Goal: Transaction & Acquisition: Purchase product/service

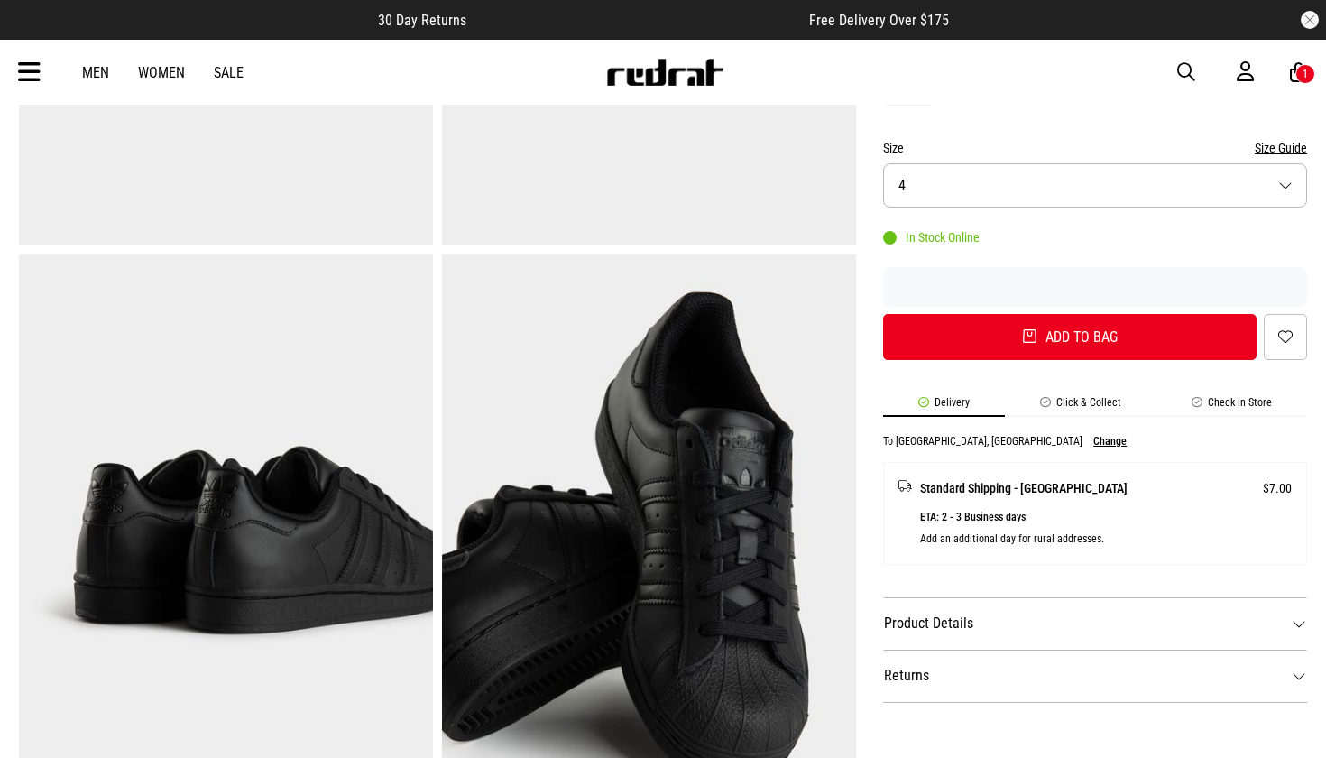
scroll to position [492, 0]
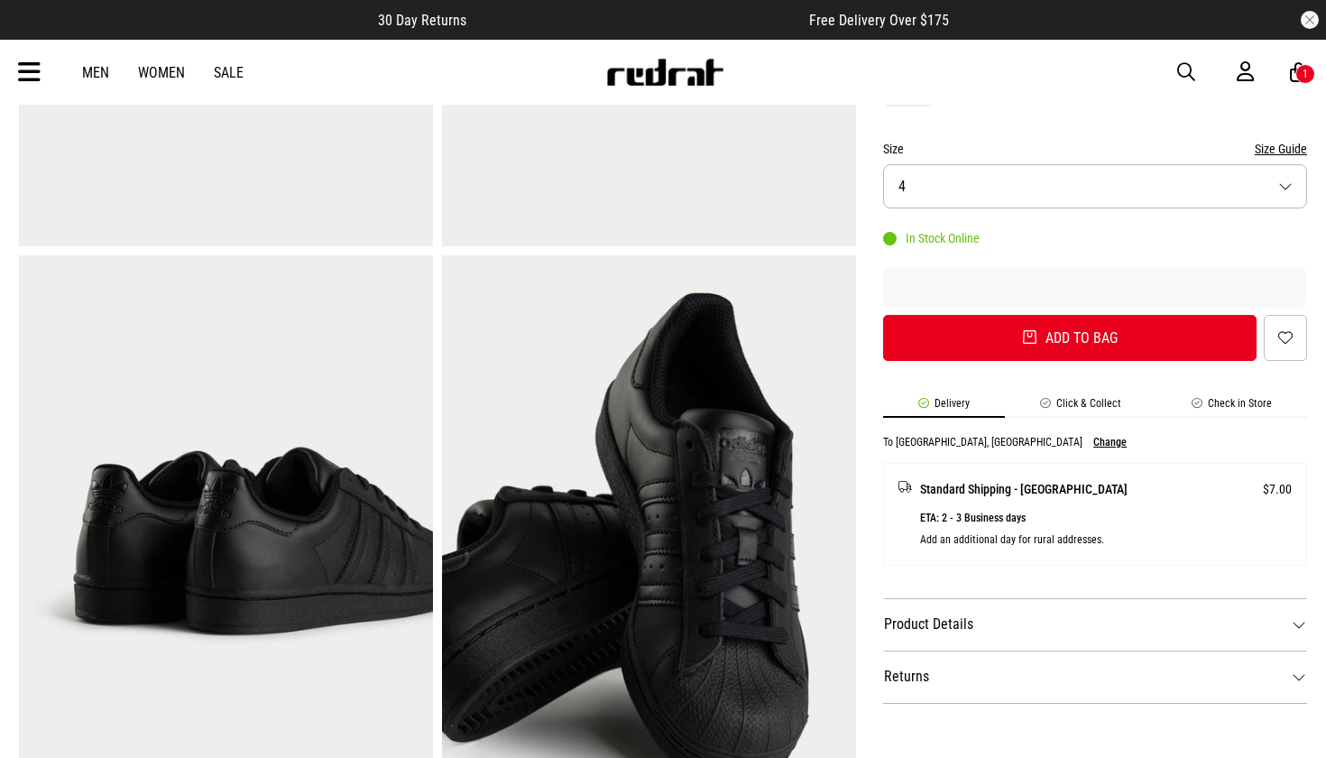
click at [959, 170] on button "Size 4" at bounding box center [1095, 186] width 424 height 44
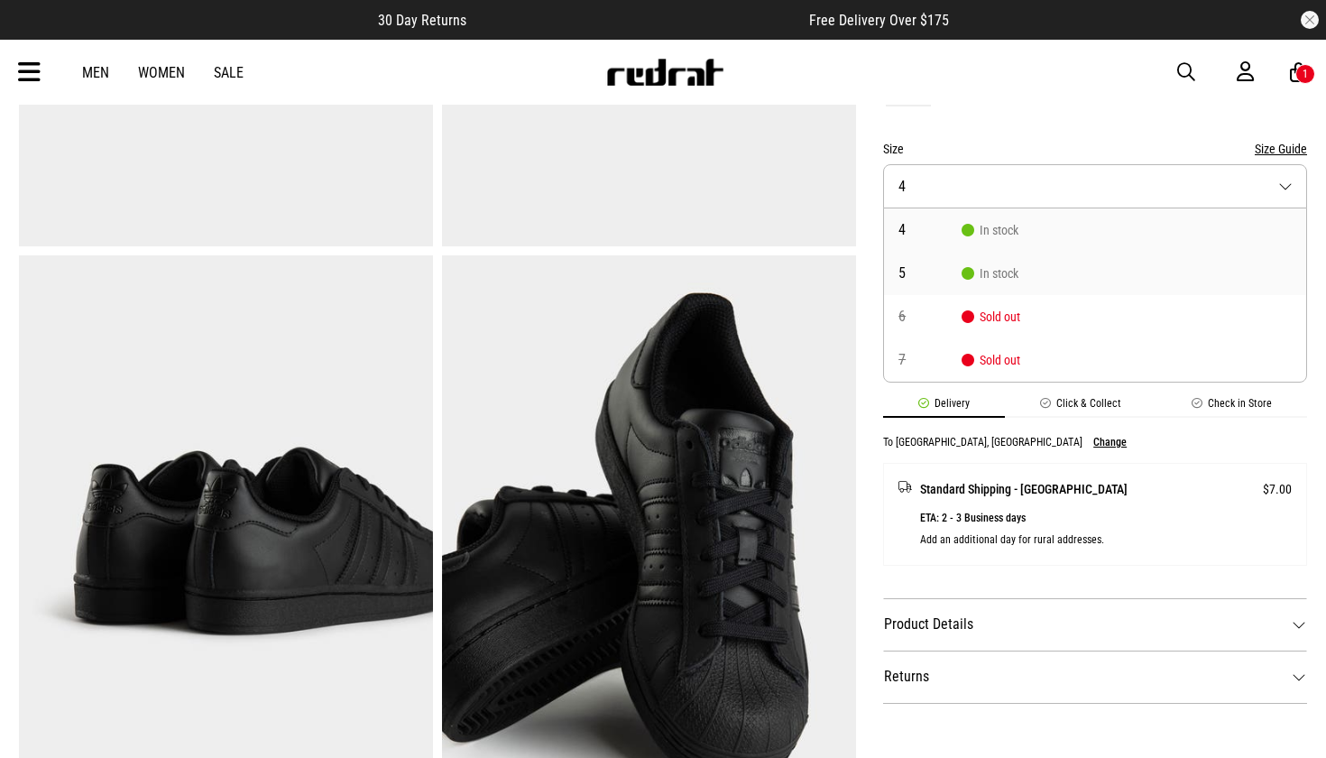
click at [974, 279] on li "5 In stock" at bounding box center [1095, 273] width 422 height 43
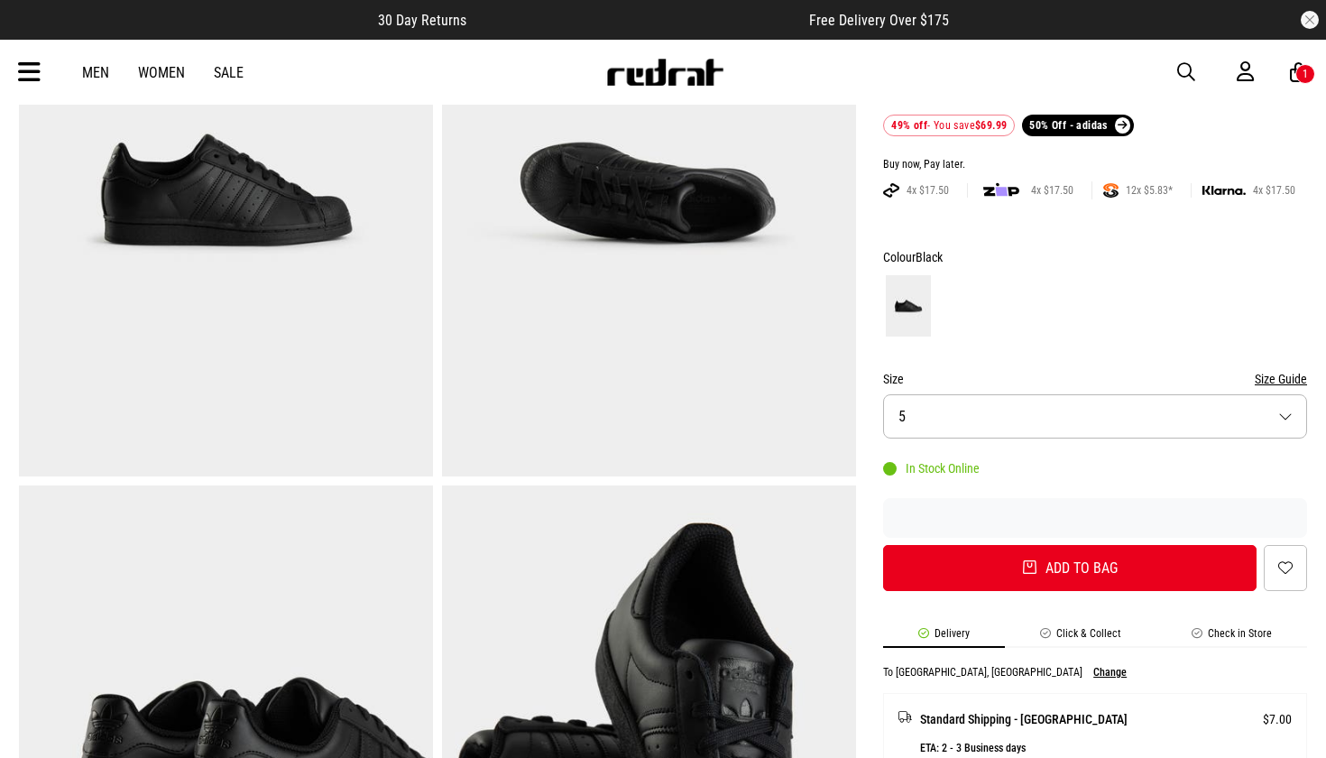
scroll to position [290, 0]
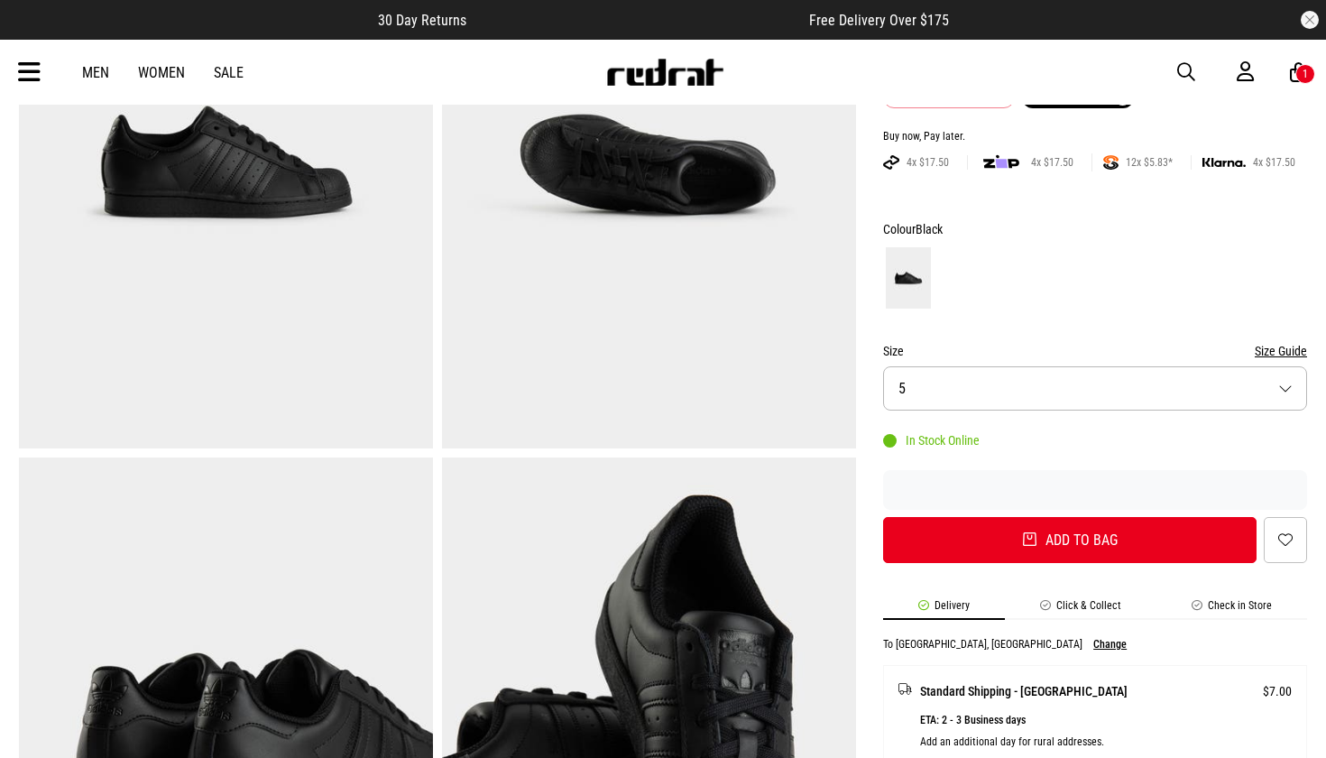
click at [1042, 384] on button "Size 5" at bounding box center [1095, 388] width 424 height 44
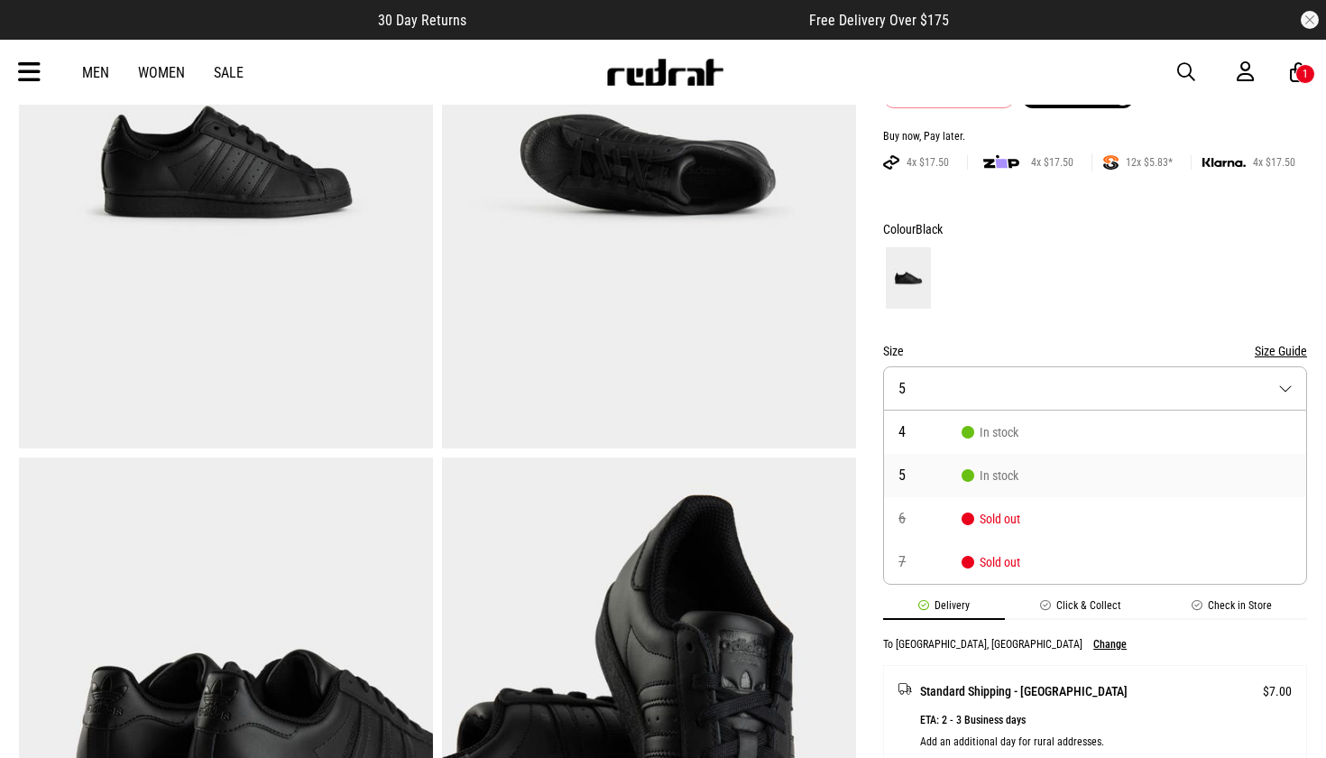
click at [979, 473] on span "In stock" at bounding box center [990, 475] width 57 height 14
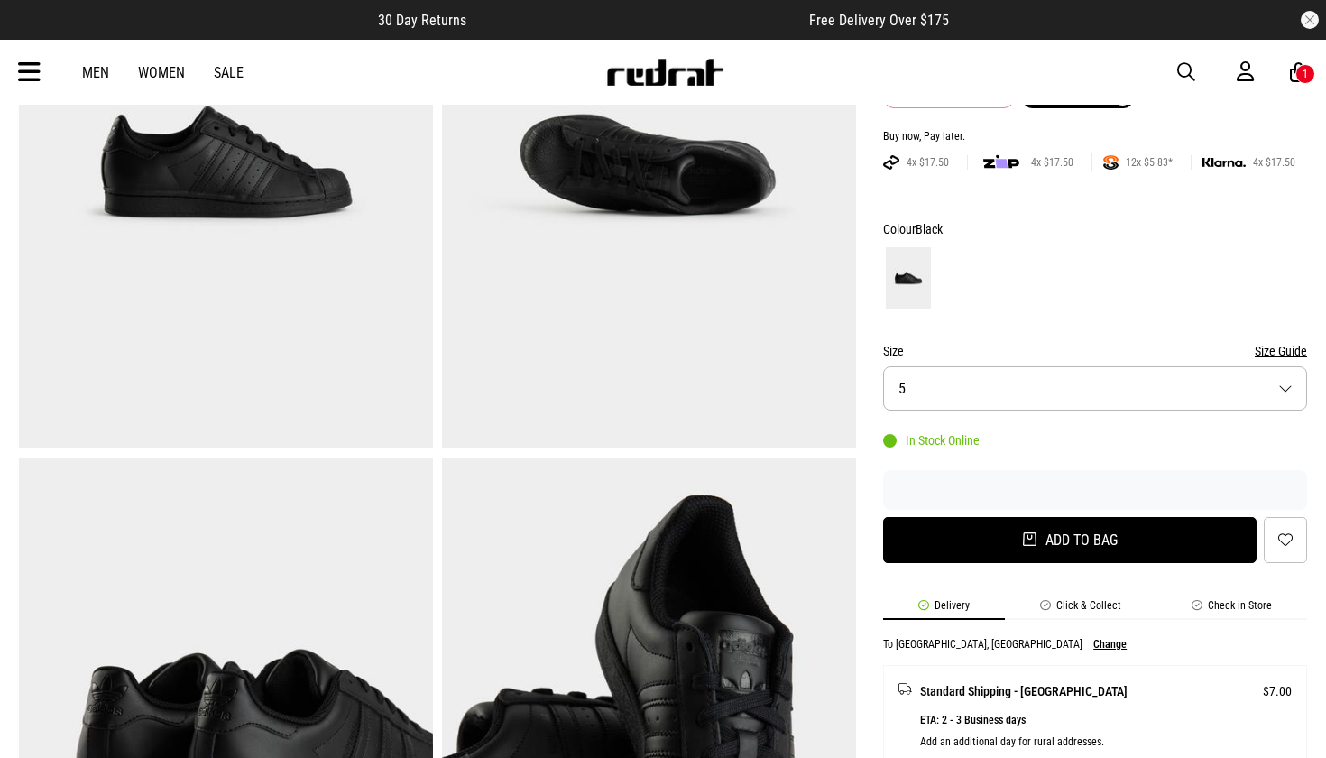
click at [974, 537] on button "Add to bag" at bounding box center [1070, 540] width 374 height 46
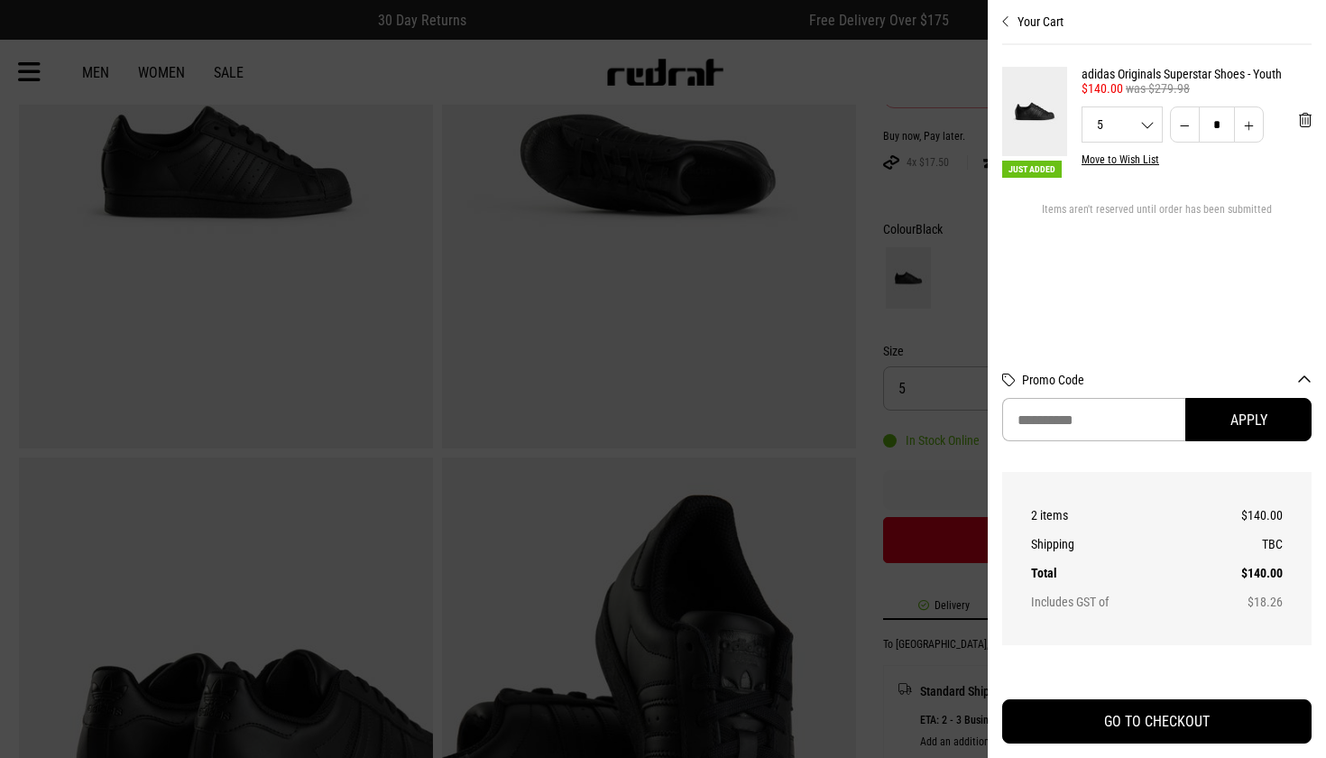
click at [1248, 122] on button "Increase quantity" at bounding box center [1249, 124] width 30 height 36
click at [1183, 125] on button "Decrease quantity" at bounding box center [1185, 124] width 30 height 36
type input "*"
click at [887, 320] on div at bounding box center [663, 379] width 1326 height 758
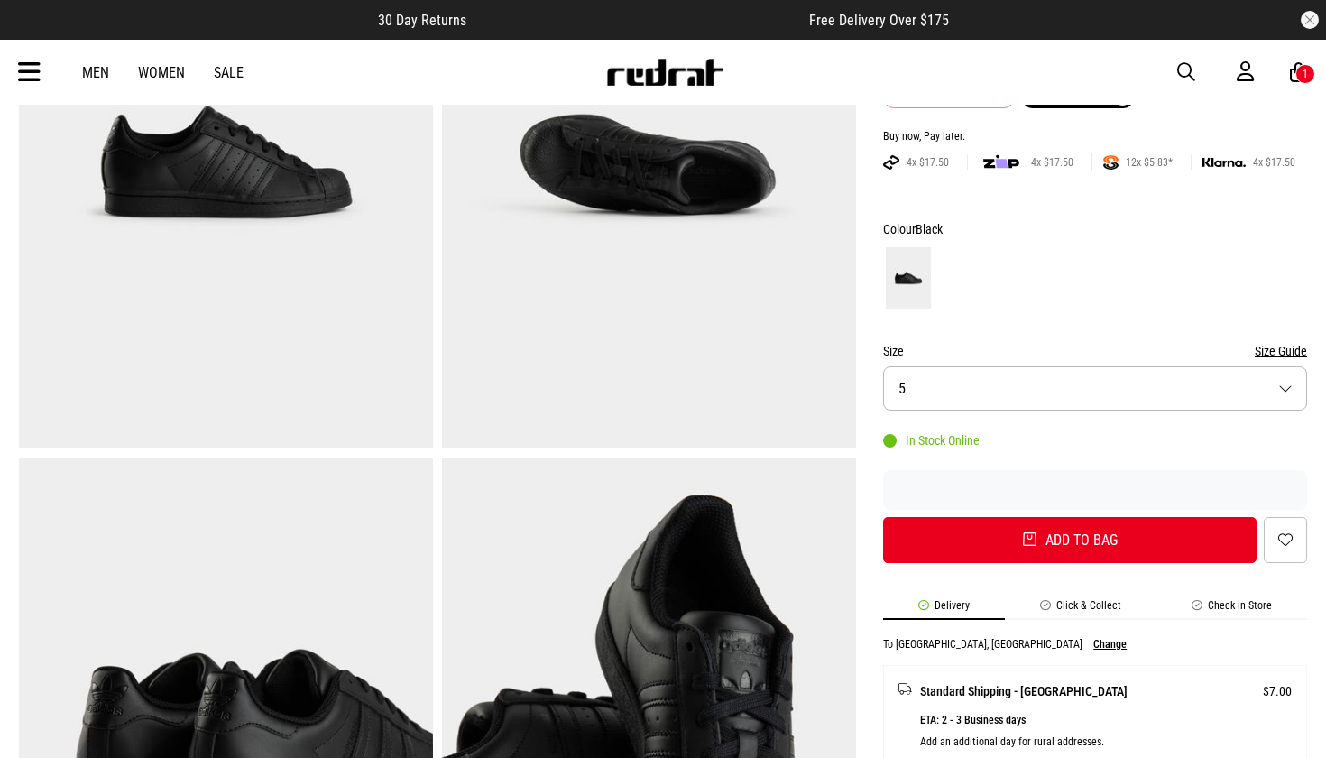
click at [165, 75] on link "Women" at bounding box center [161, 72] width 47 height 17
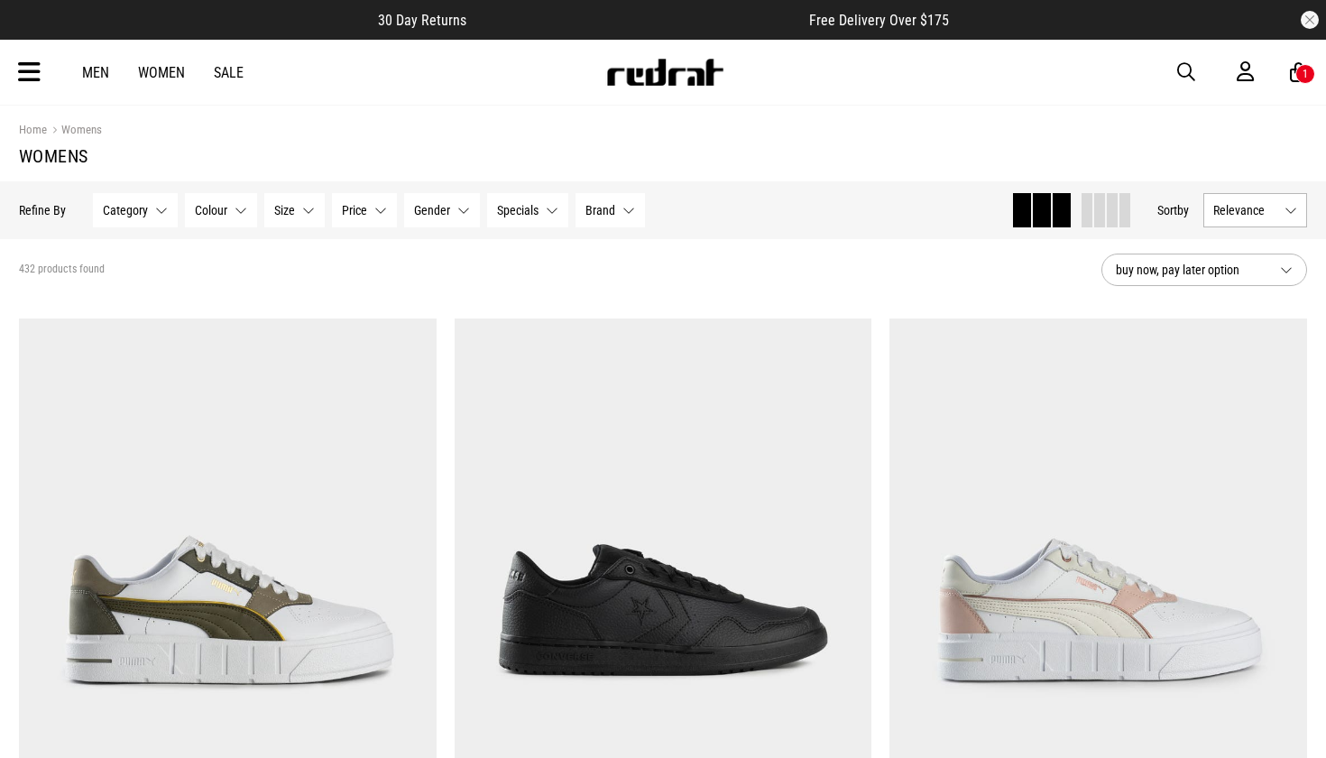
click at [11, 79] on div "Men Women Sale Sign in New Back Footwear Back Mens Back Womens Back Youth & Kid…" at bounding box center [663, 72] width 1317 height 65
click at [21, 79] on icon at bounding box center [29, 73] width 23 height 30
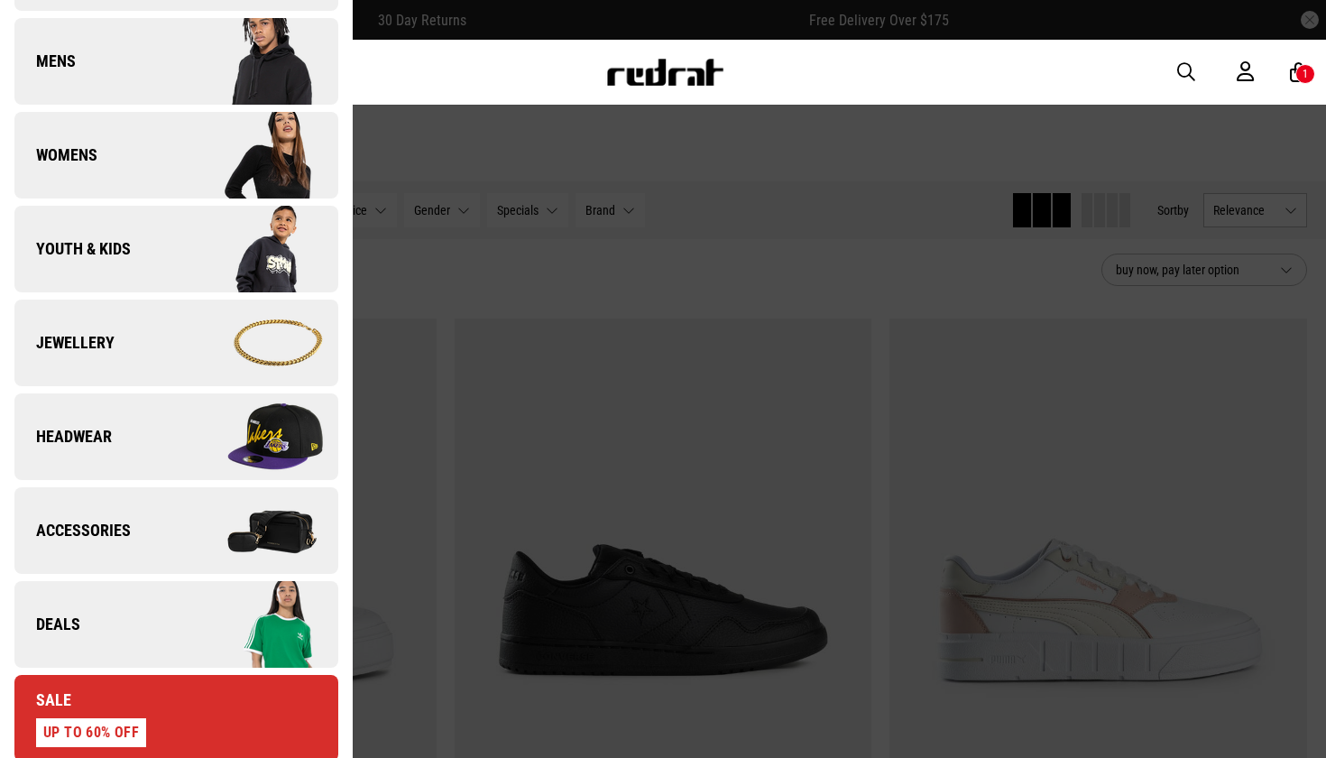
scroll to position [310, 0]
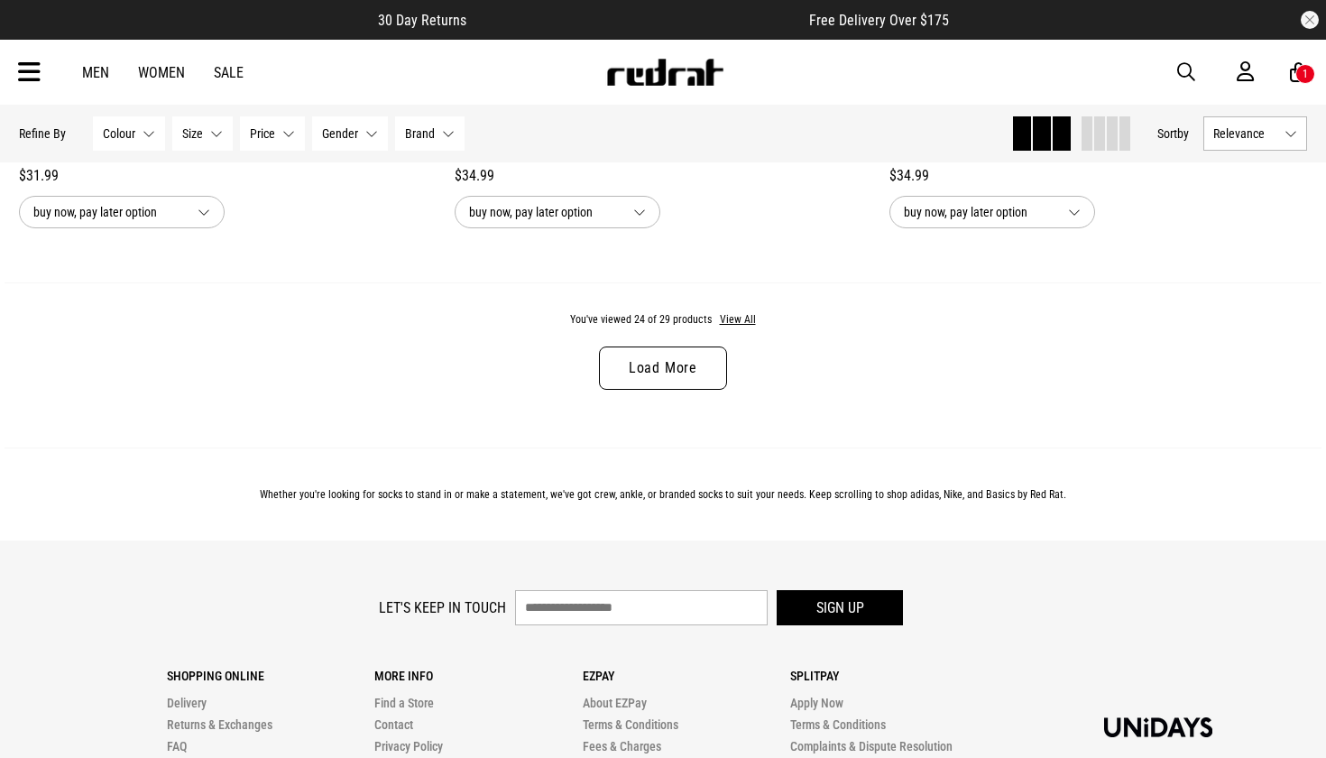
scroll to position [5788, 0]
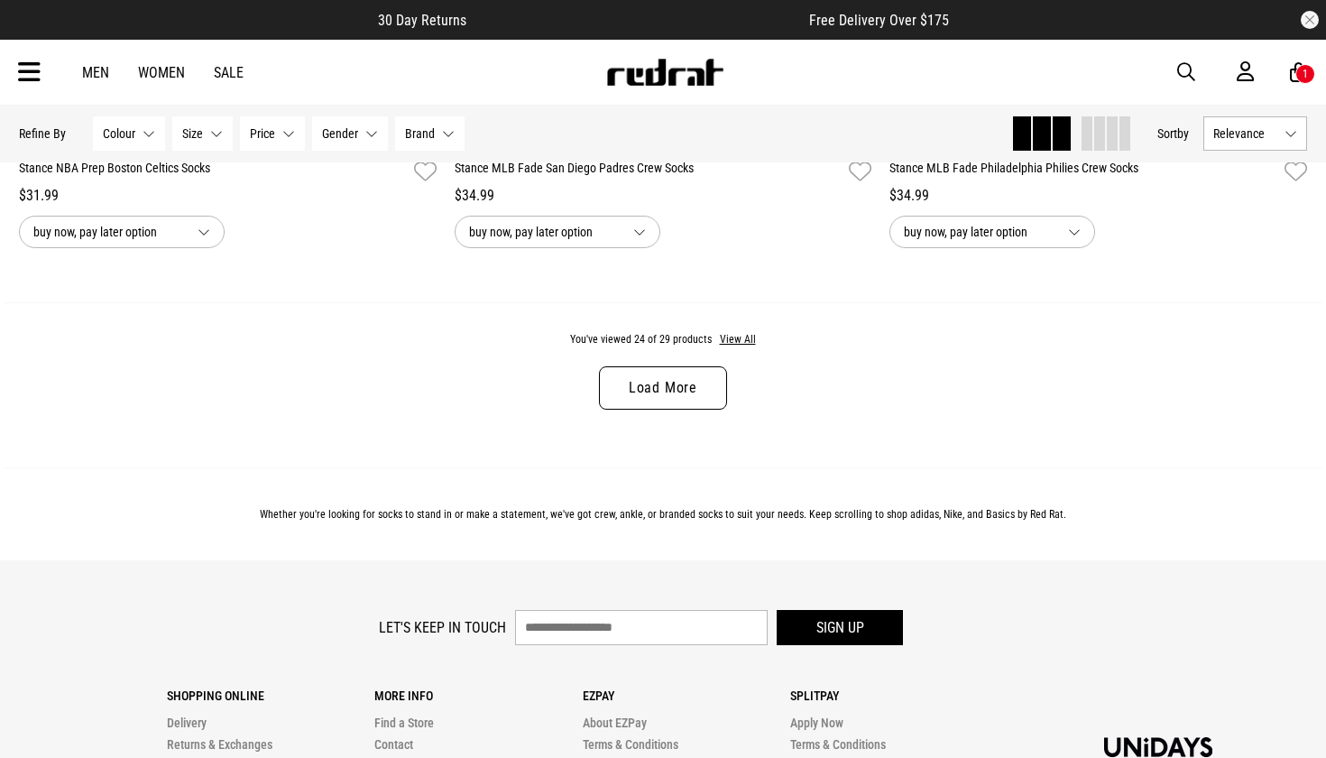
click at [674, 381] on link "Load More" at bounding box center [663, 387] width 128 height 43
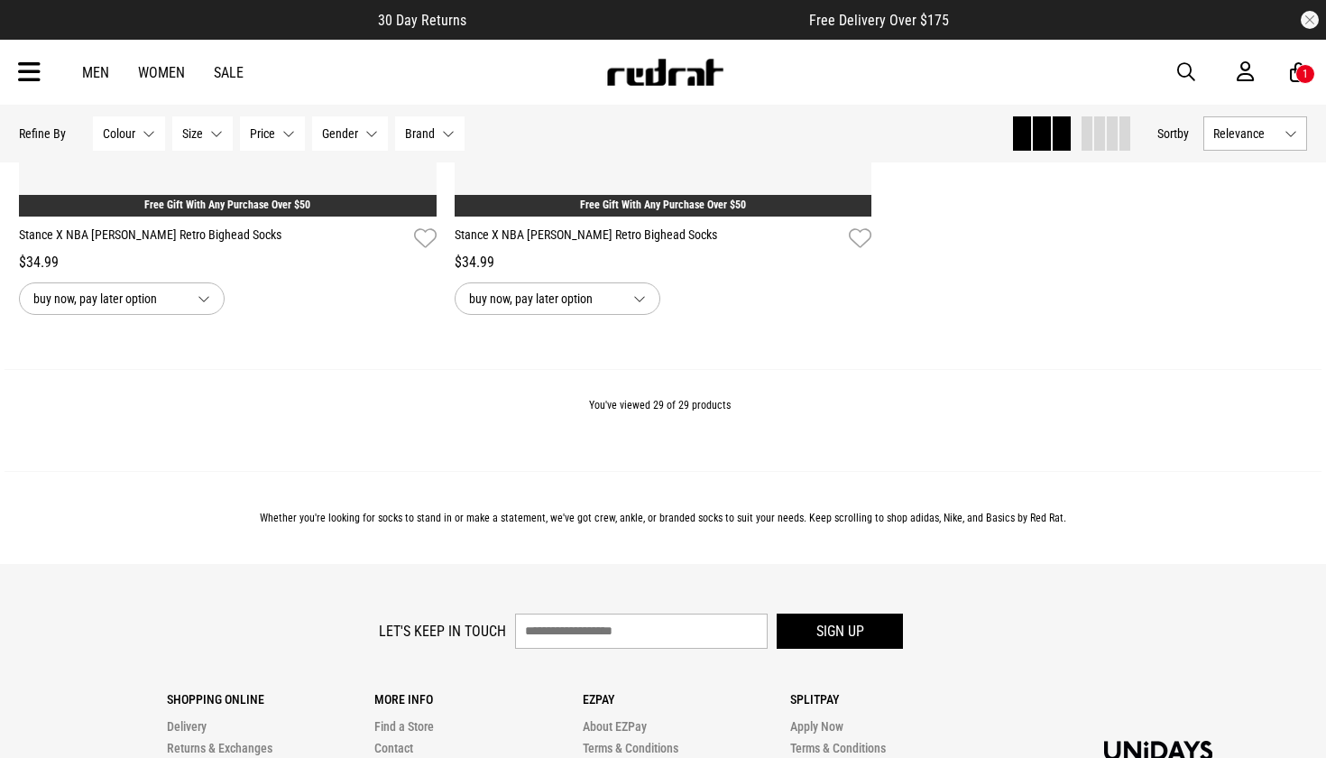
scroll to position [7157, 0]
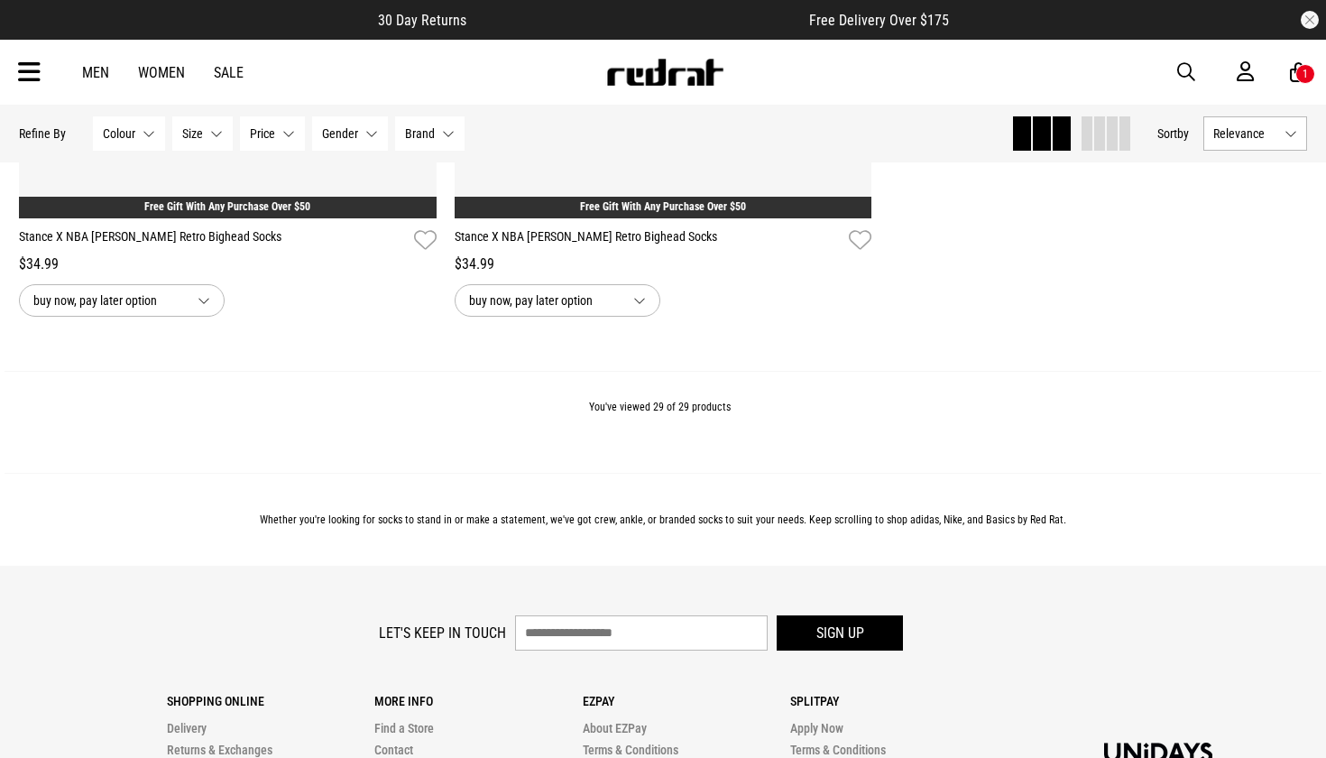
click at [1194, 76] on span "button" at bounding box center [1187, 72] width 18 height 22
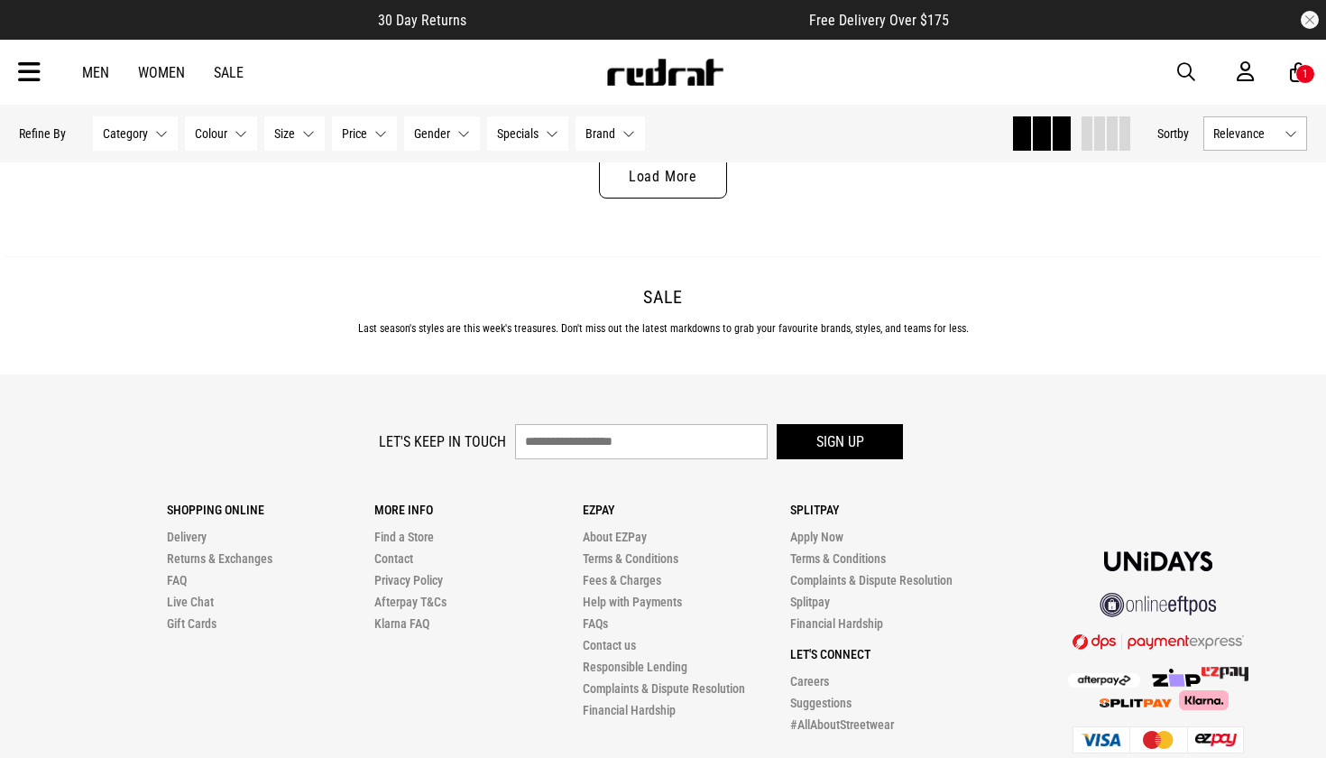
scroll to position [5481, 0]
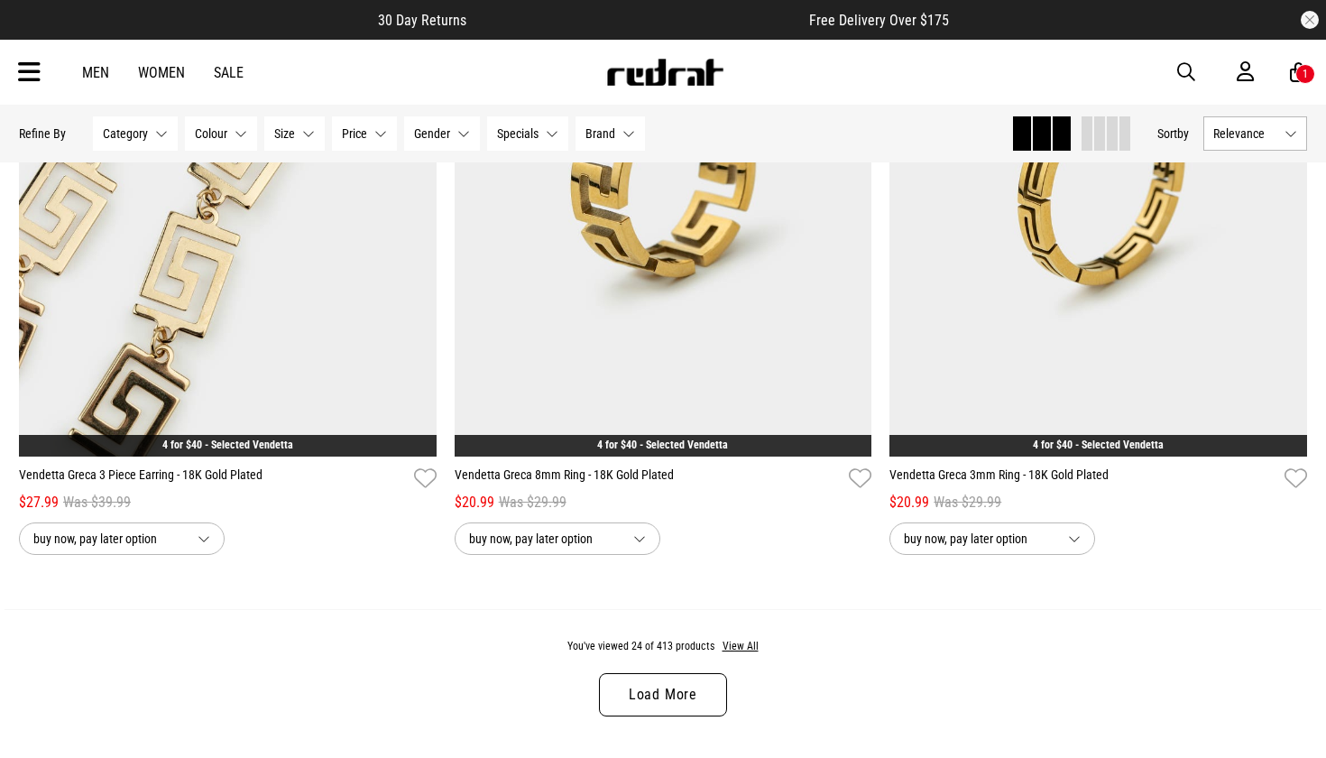
click at [645, 703] on link "Load More" at bounding box center [663, 694] width 128 height 43
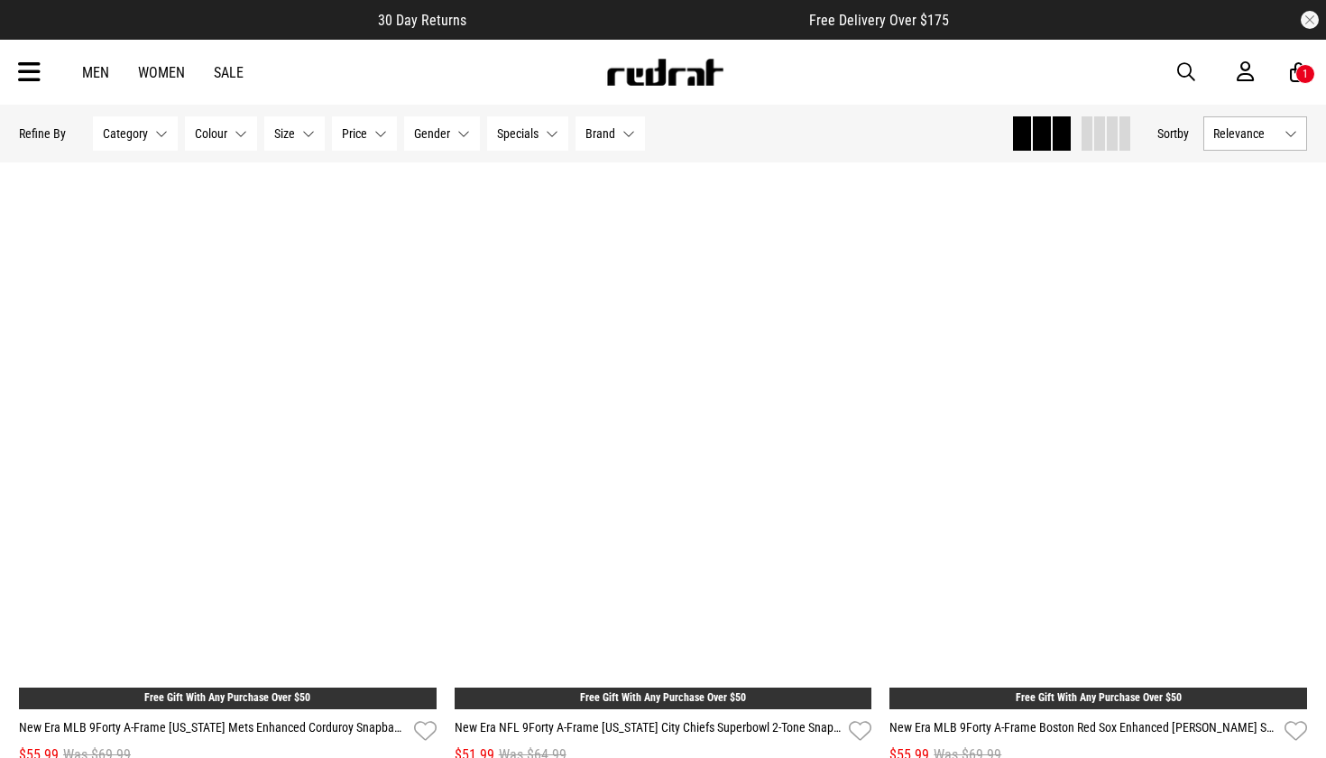
scroll to position [9603, 0]
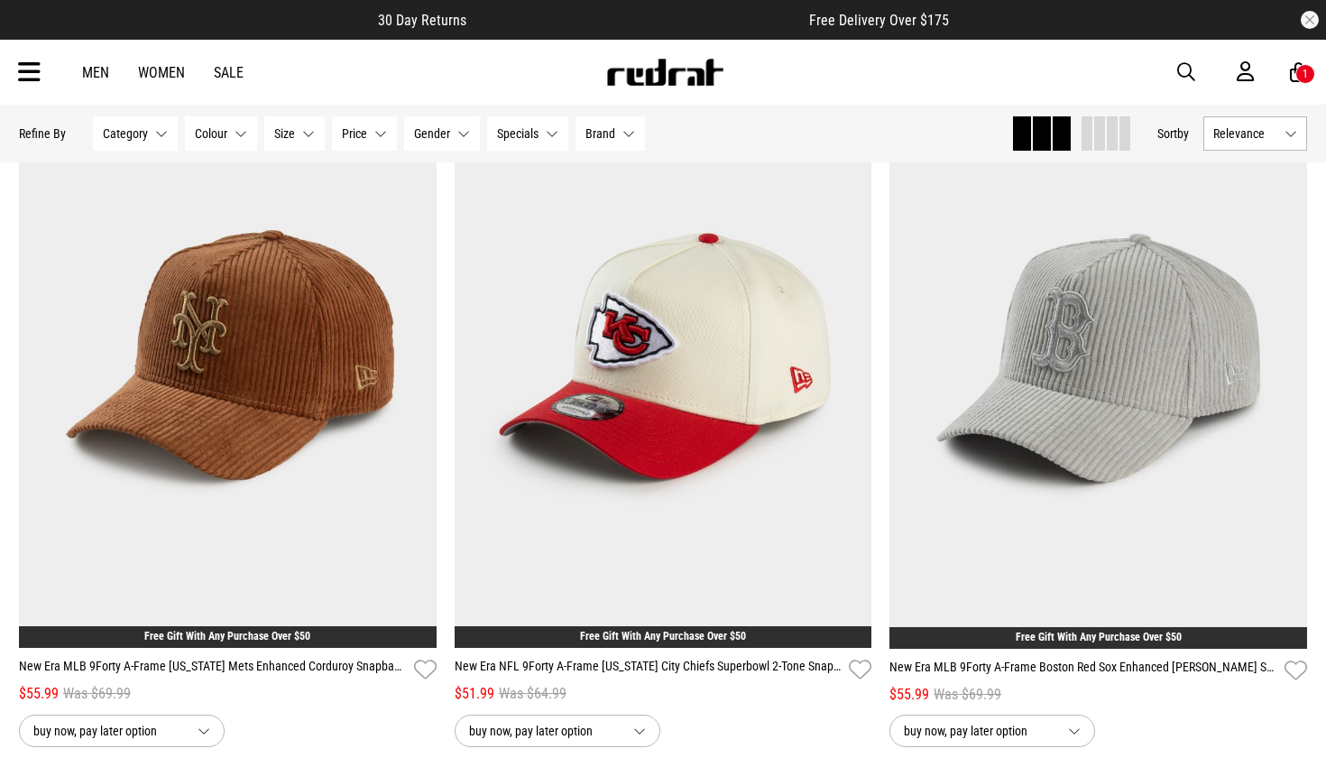
click at [1294, 92] on div "Men Women Sale Sign in New Back Footwear Back Mens Back Womens Back Youth & Kid…" at bounding box center [663, 72] width 1317 height 65
click at [1295, 80] on icon at bounding box center [1298, 72] width 17 height 23
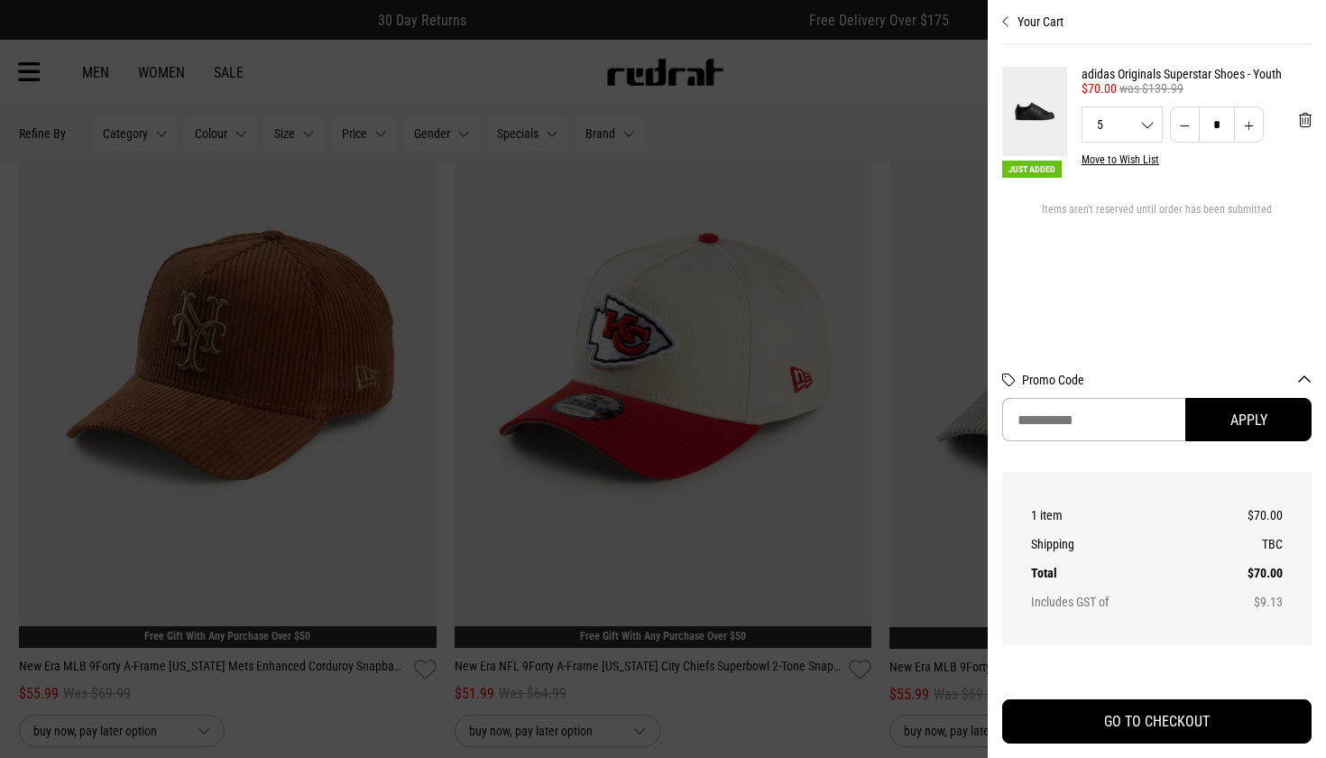
click at [730, 110] on div at bounding box center [663, 379] width 1326 height 758
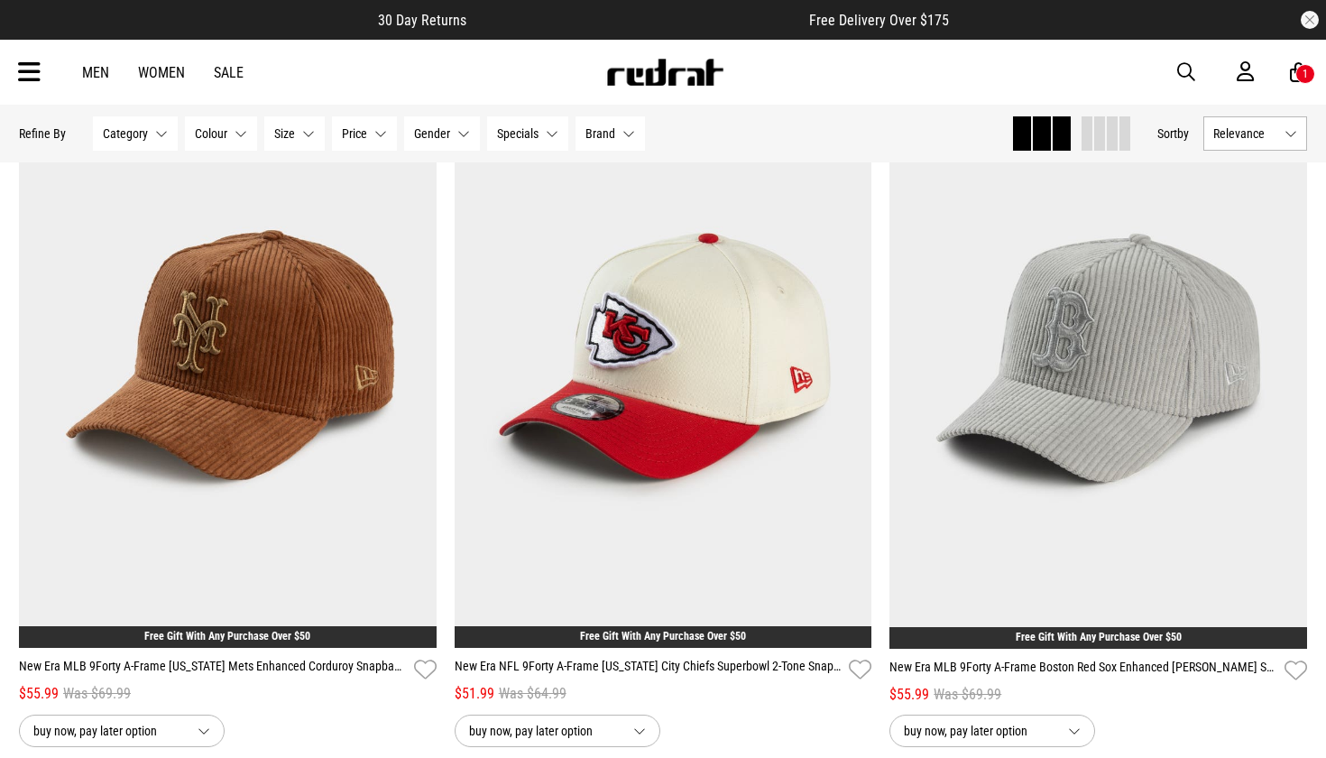
click at [587, 125] on button "Brand None selected" at bounding box center [610, 133] width 69 height 34
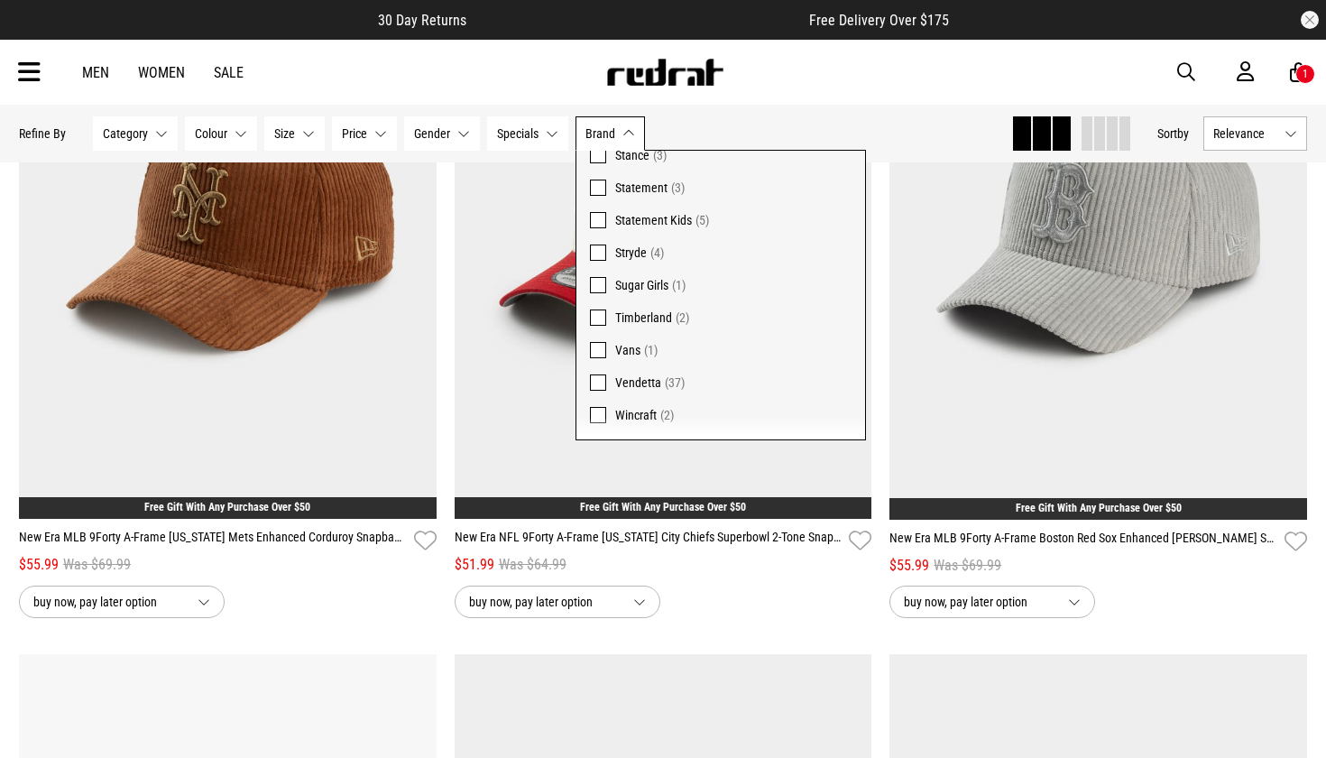
scroll to position [9788, 0]
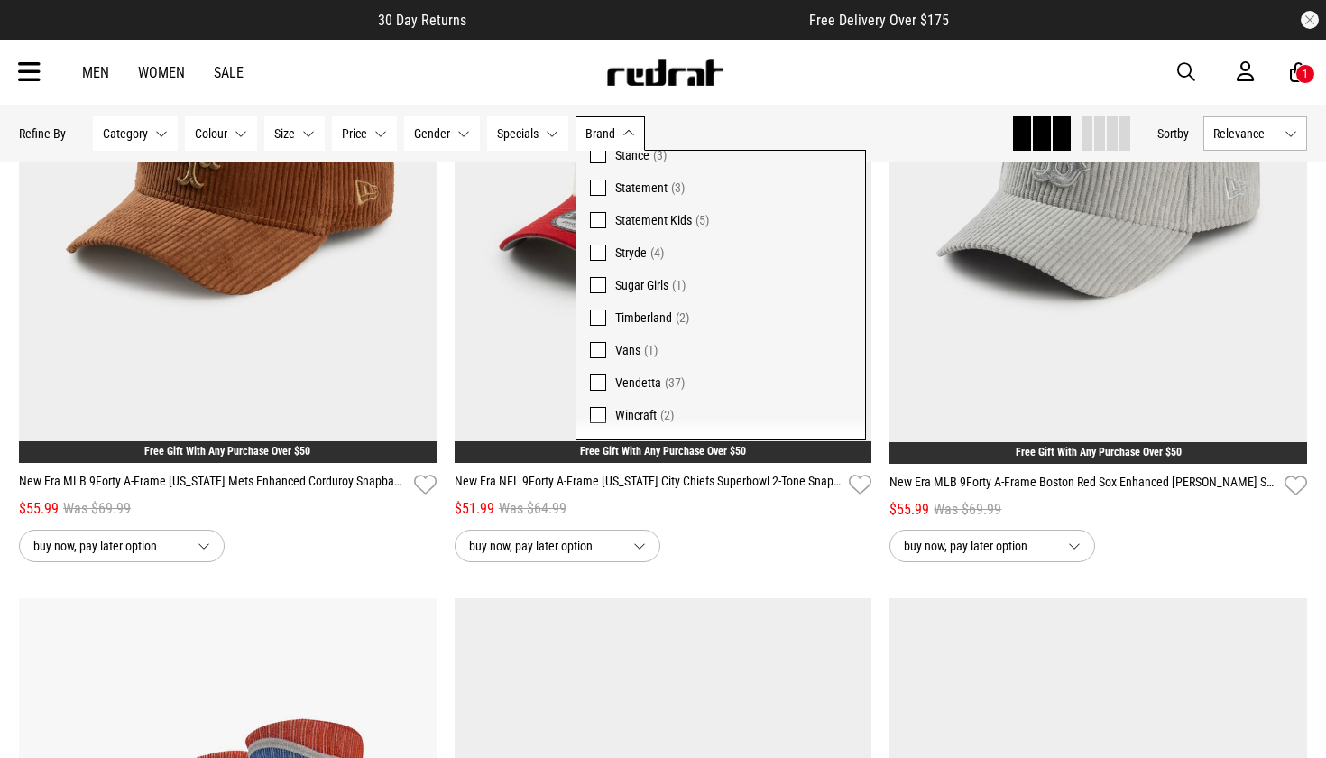
click at [1175, 76] on div "Men Women Sale Sign in New Back Footwear Back Mens Back Womens Back Youth & Kid…" at bounding box center [663, 72] width 1317 height 65
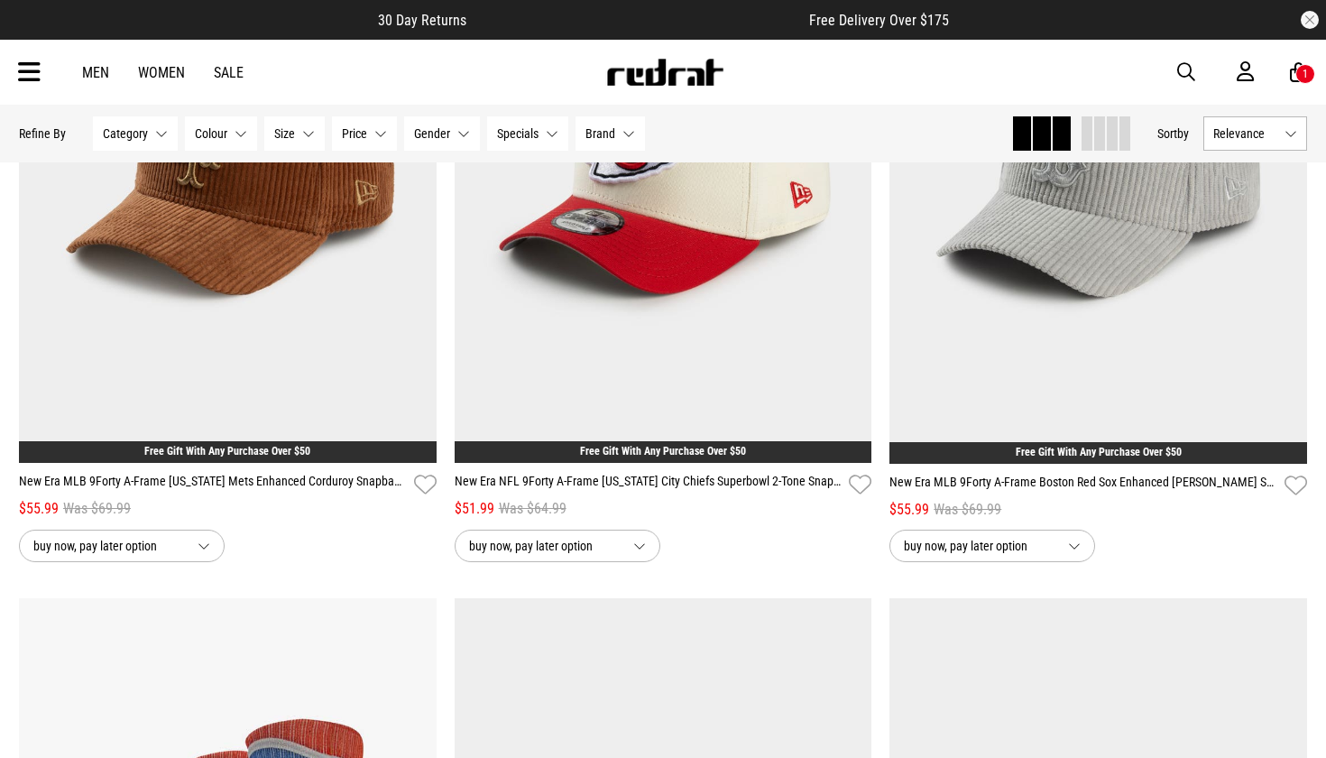
click at [1193, 73] on span "button" at bounding box center [1187, 72] width 18 height 22
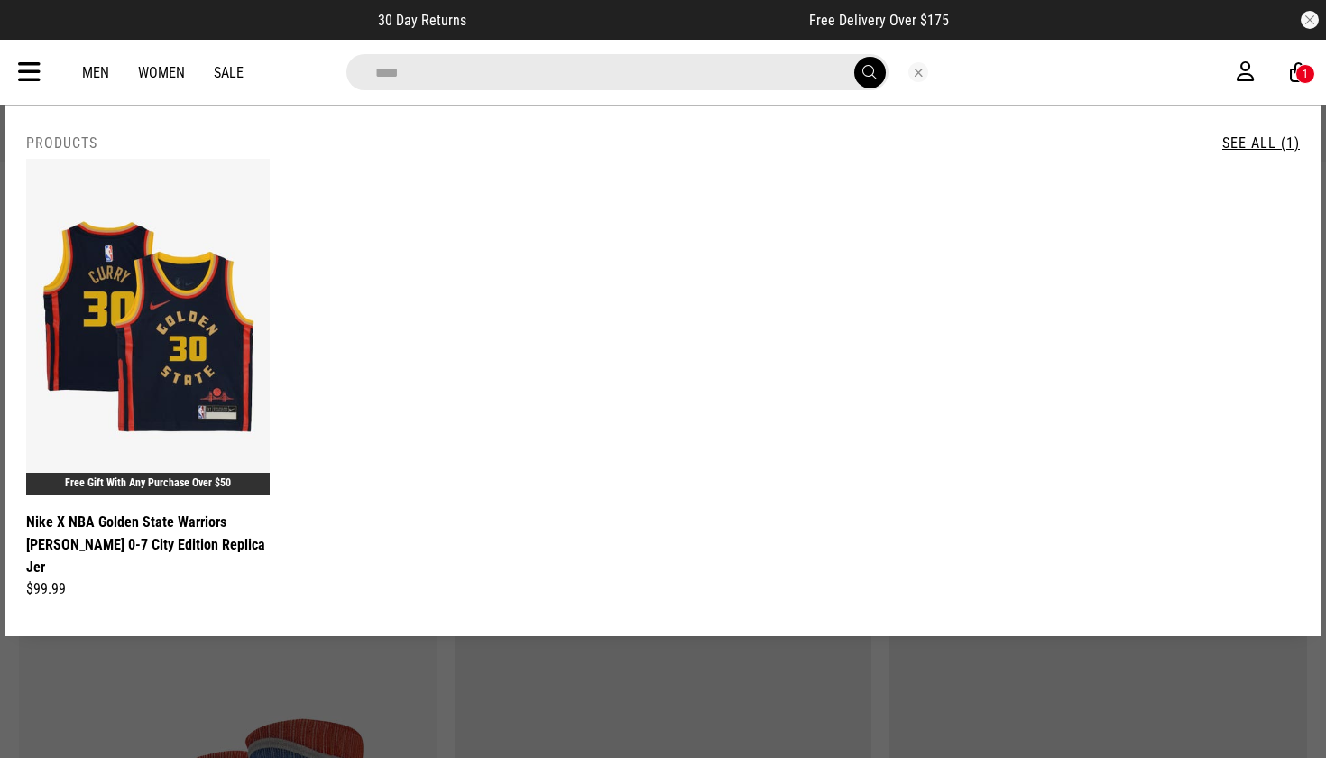
type input "****"
click at [869, 72] on button "submit" at bounding box center [871, 73] width 32 height 32
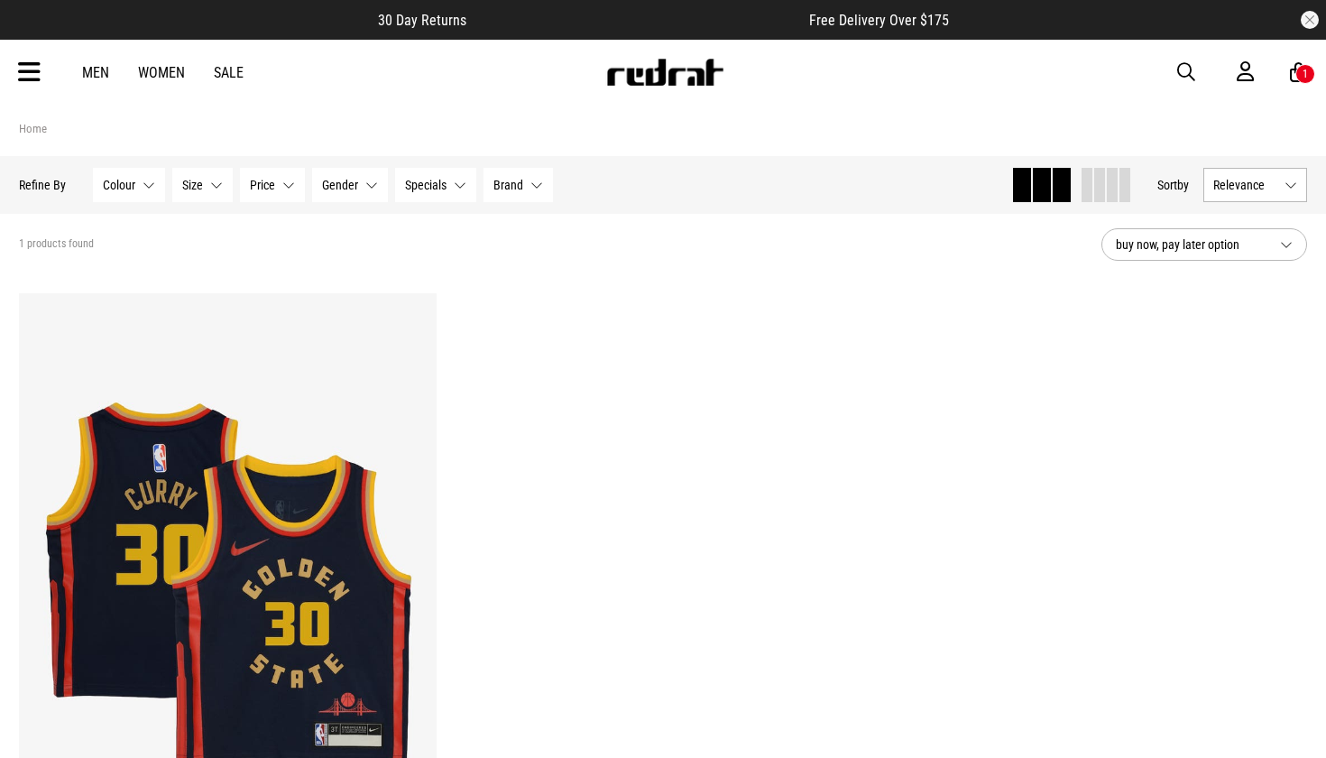
click at [23, 74] on icon at bounding box center [29, 73] width 23 height 30
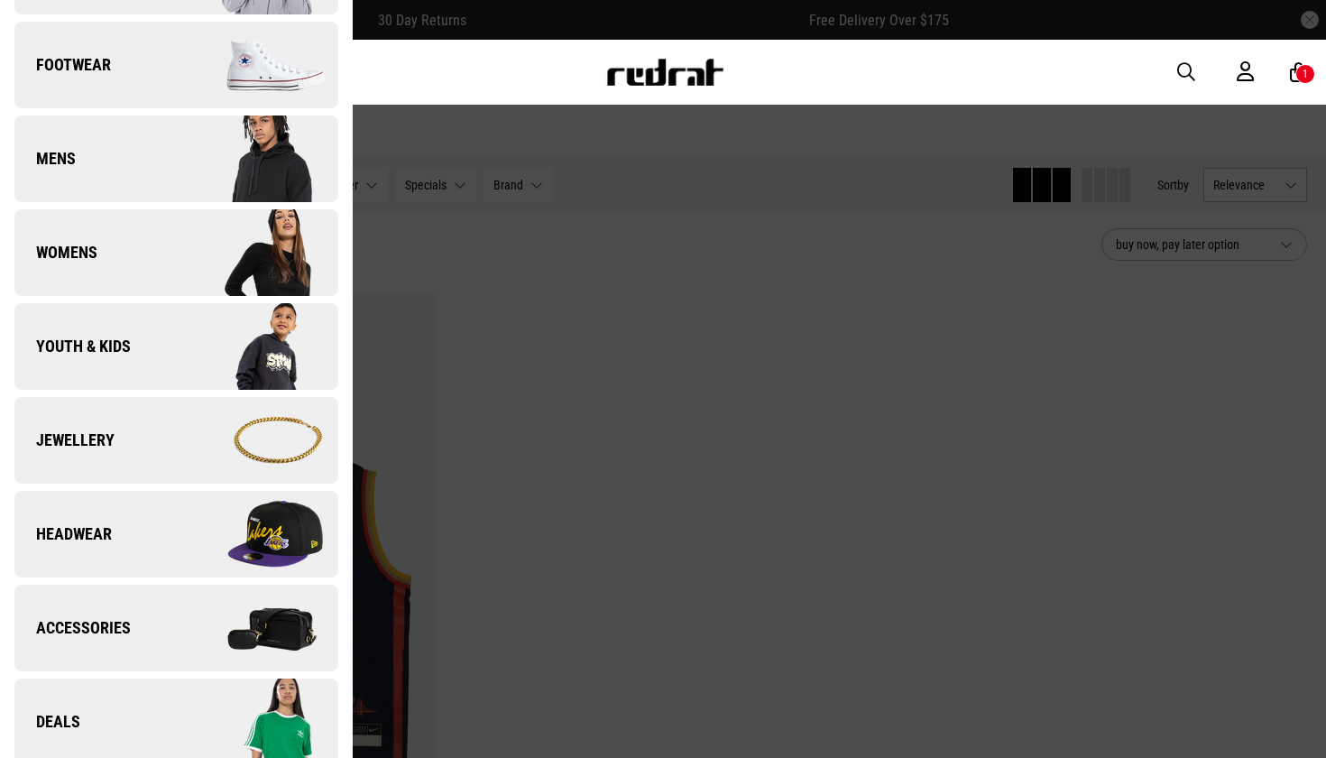
scroll to position [200, 0]
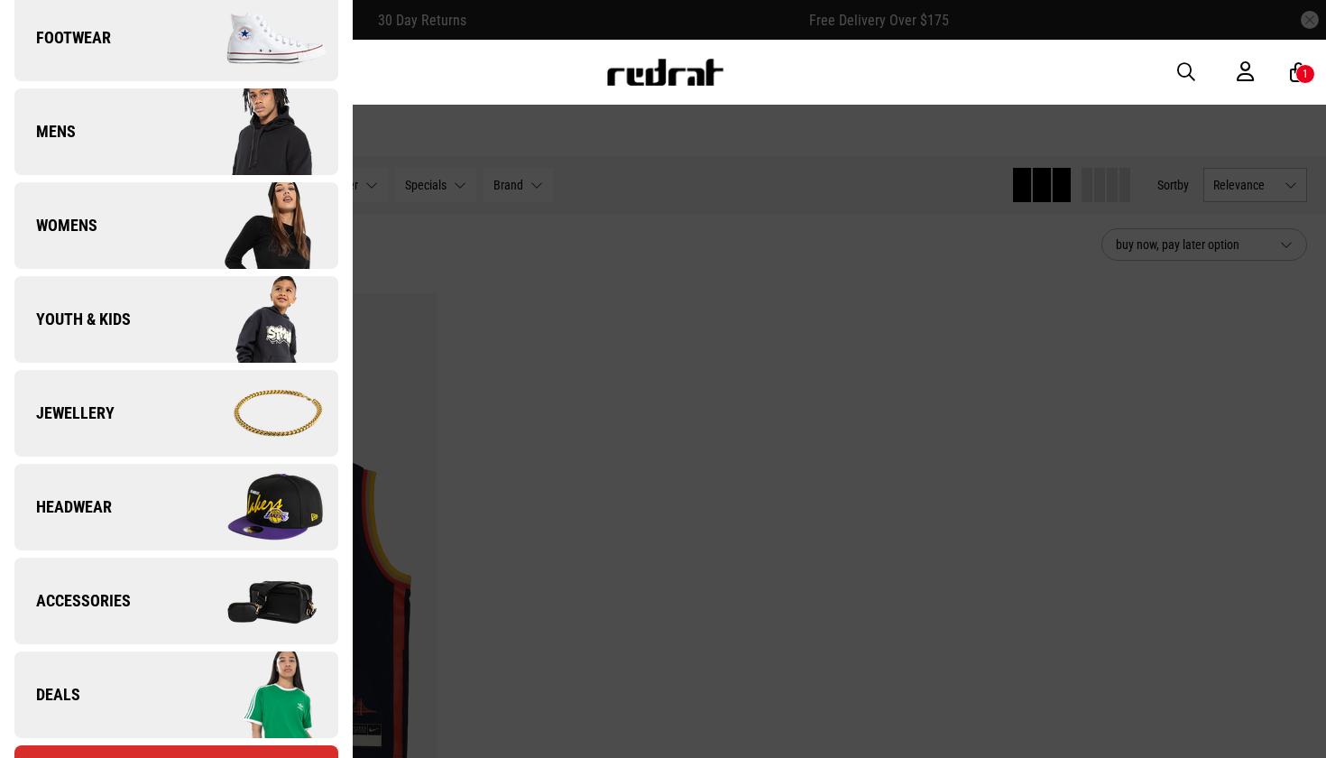
click at [134, 314] on link "Youth & Kids" at bounding box center [176, 319] width 324 height 87
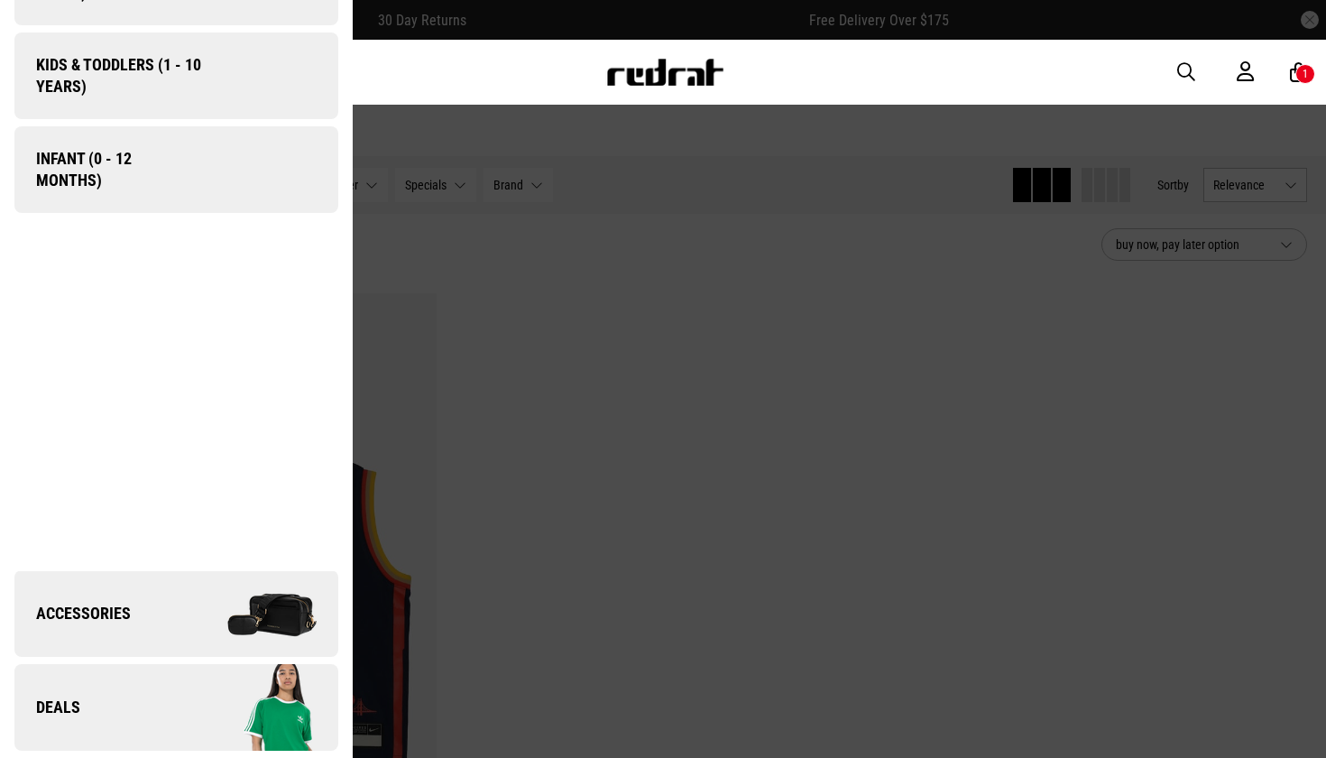
scroll to position [0, 0]
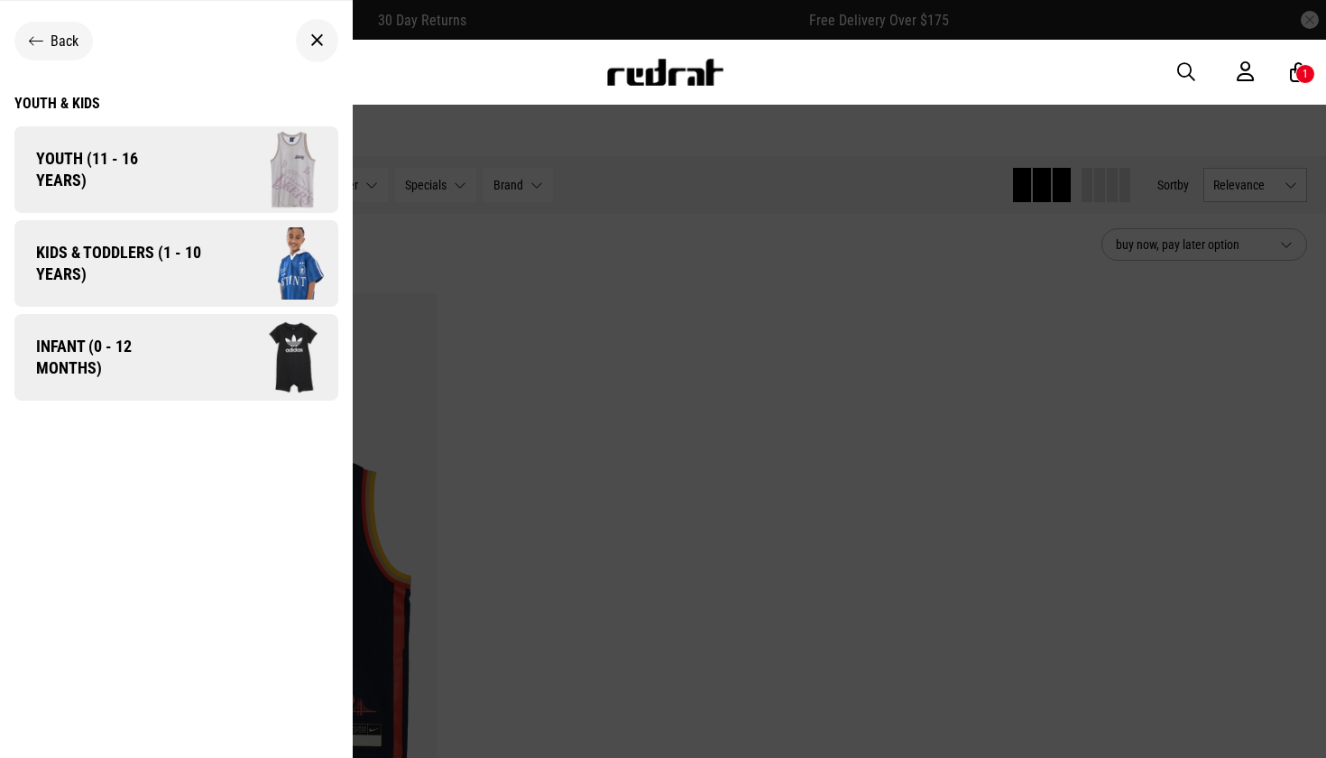
click at [110, 181] on span "Youth (11 - 16 years)" at bounding box center [99, 169] width 170 height 43
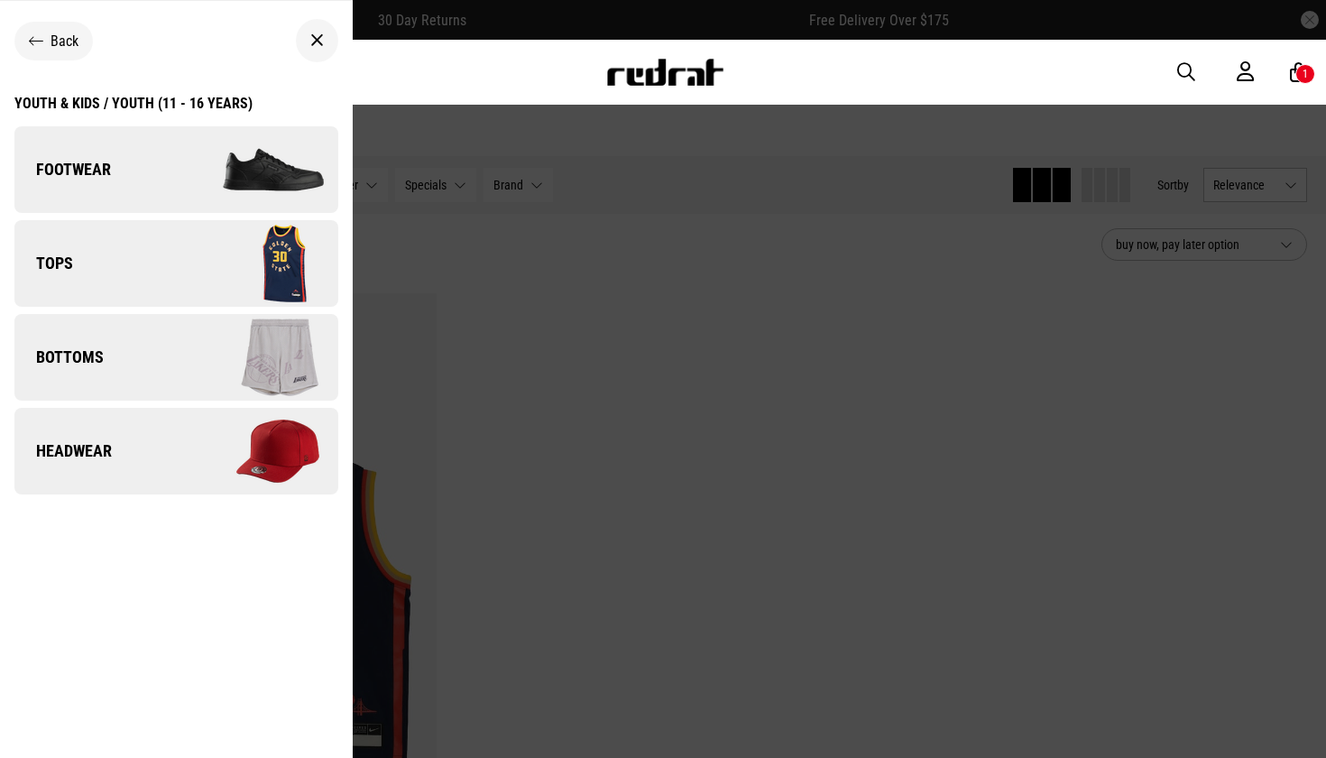
click at [160, 173] on link "Footwear" at bounding box center [176, 169] width 324 height 87
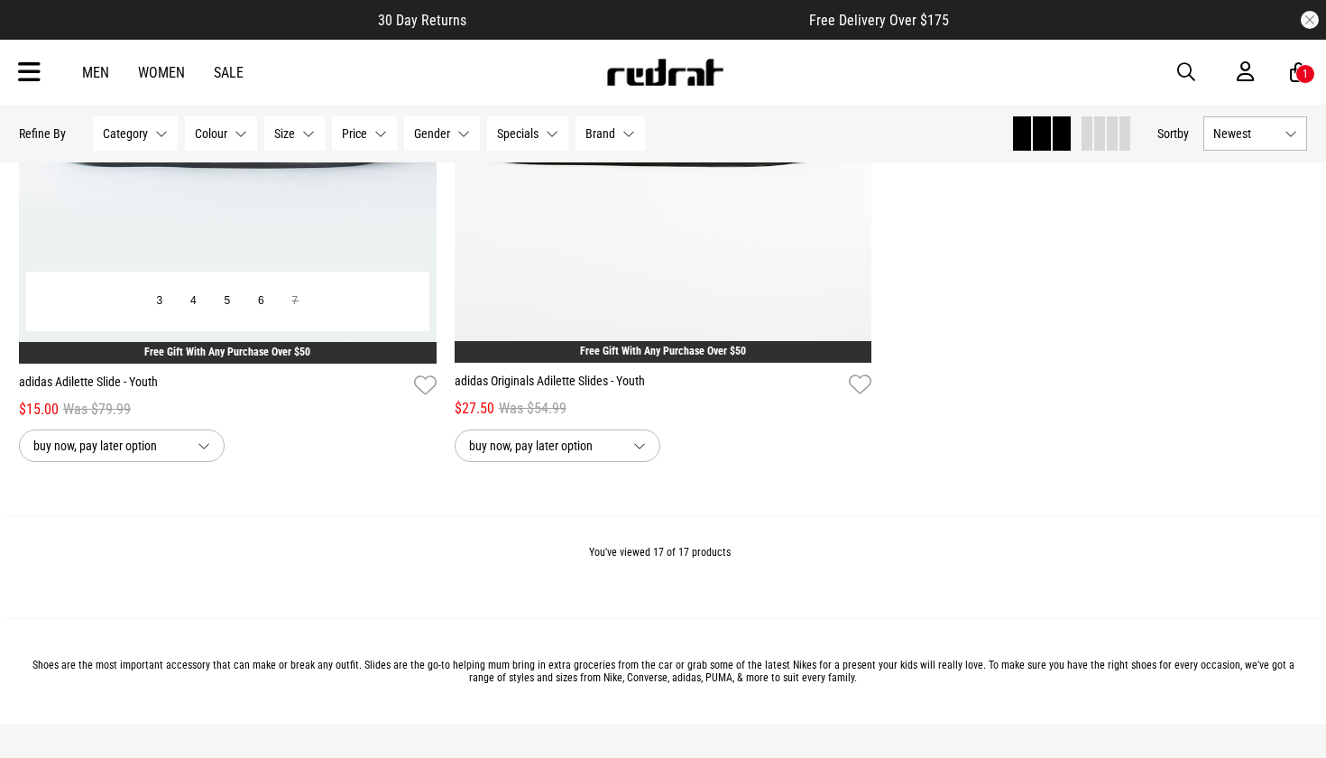
scroll to position [4134, 0]
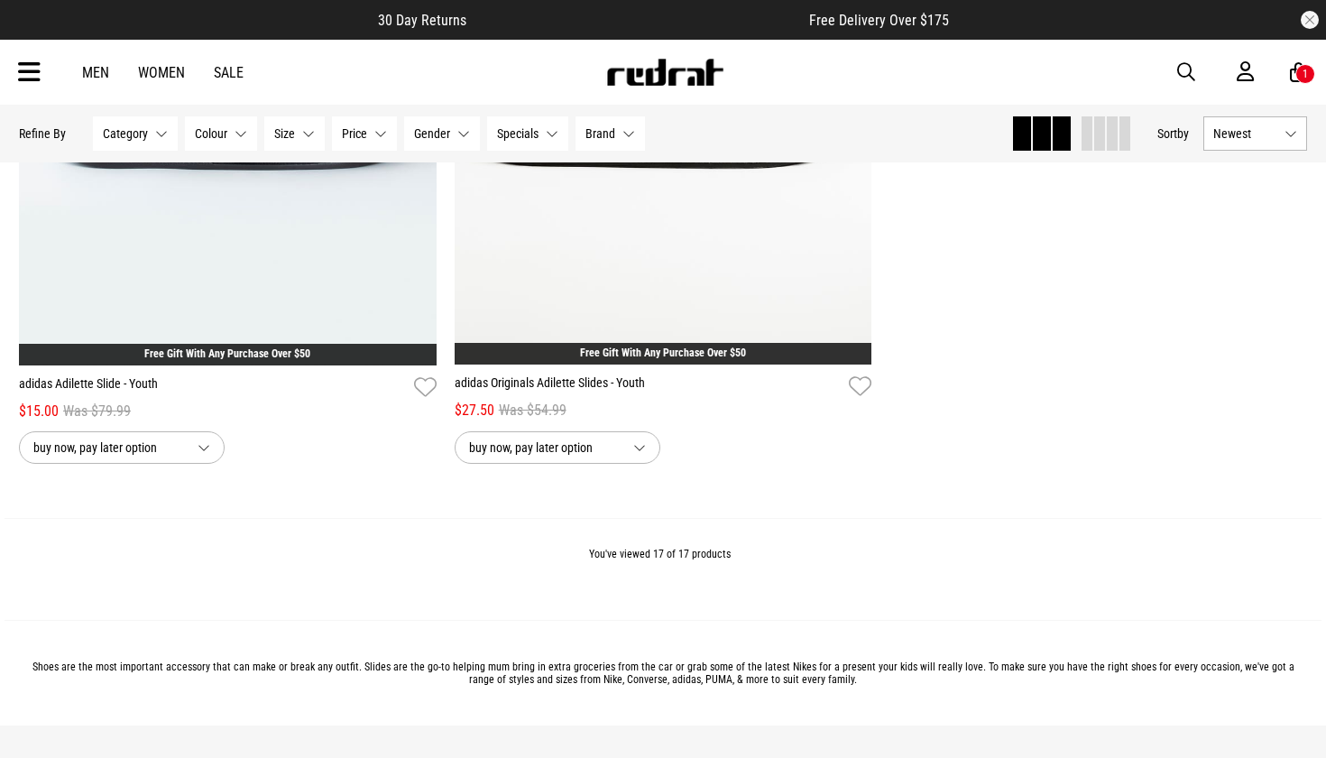
click at [224, 67] on link "Sale" at bounding box center [229, 72] width 30 height 17
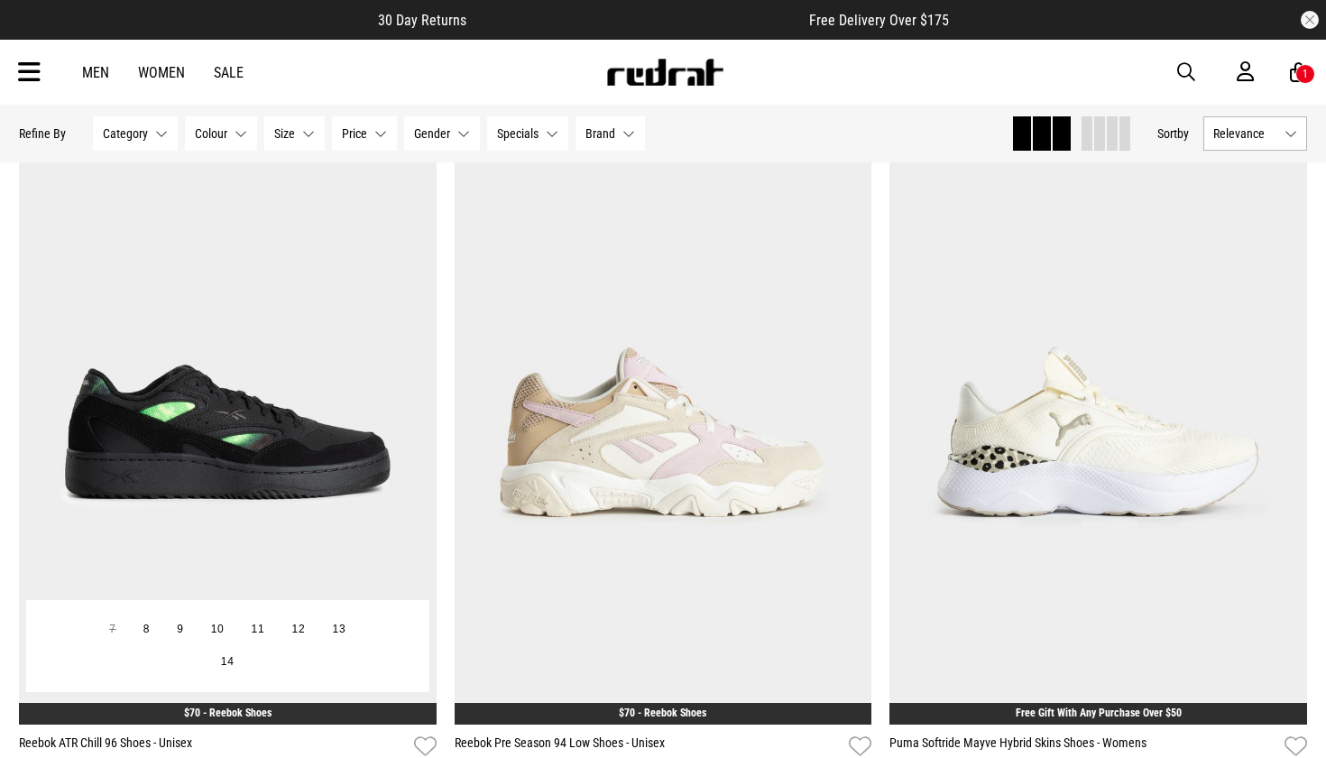
scroll to position [4533, 0]
